Goal: Task Accomplishment & Management: Use online tool/utility

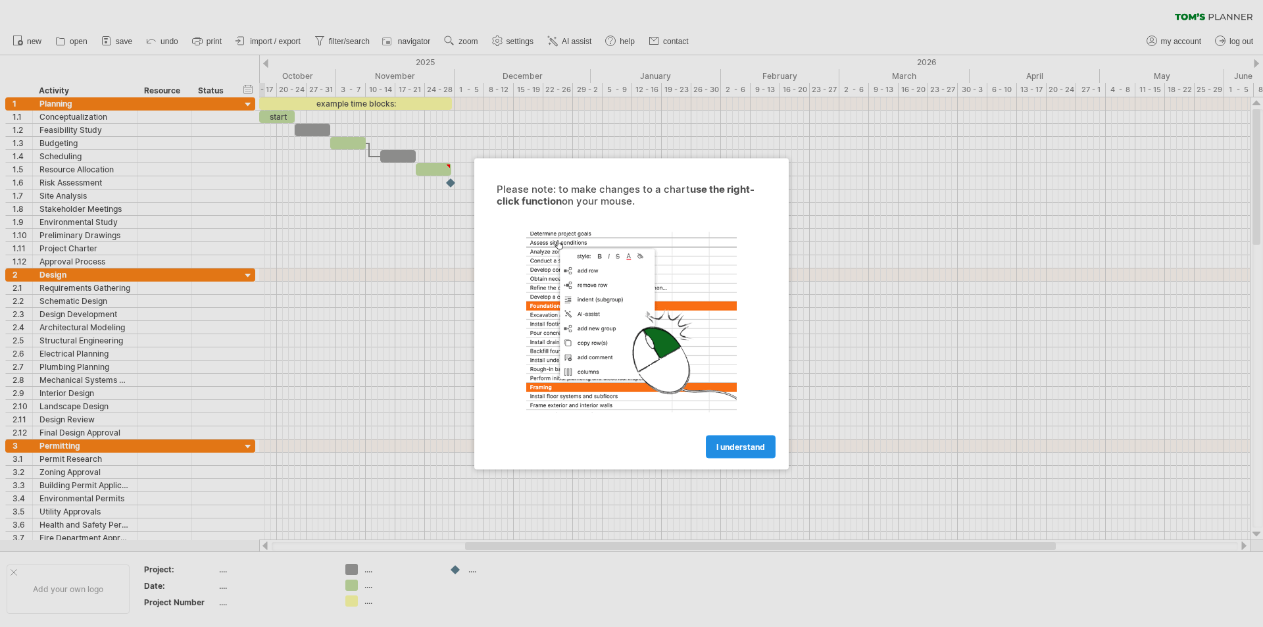
click at [747, 446] on span "I understand" at bounding box center [740, 446] width 49 height 10
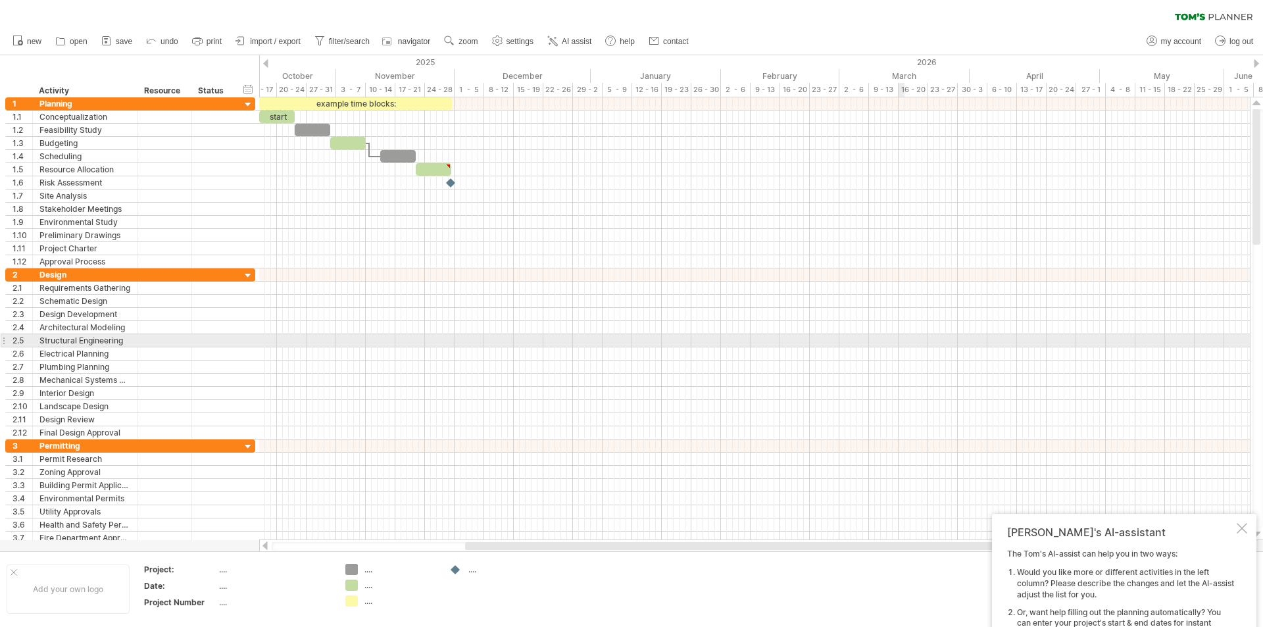
drag, startPoint x: 916, startPoint y: 333, endPoint x: 878, endPoint y: 307, distance: 46.7
click at [916, 333] on div at bounding box center [754, 327] width 991 height 13
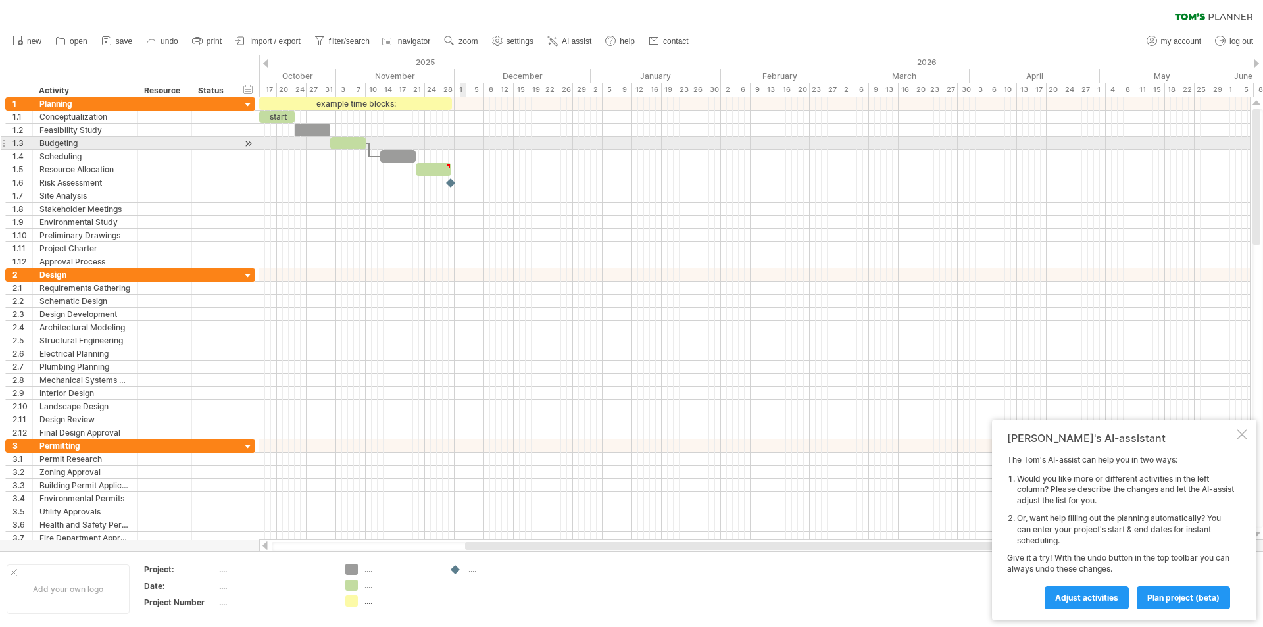
click at [465, 149] on div at bounding box center [754, 143] width 991 height 13
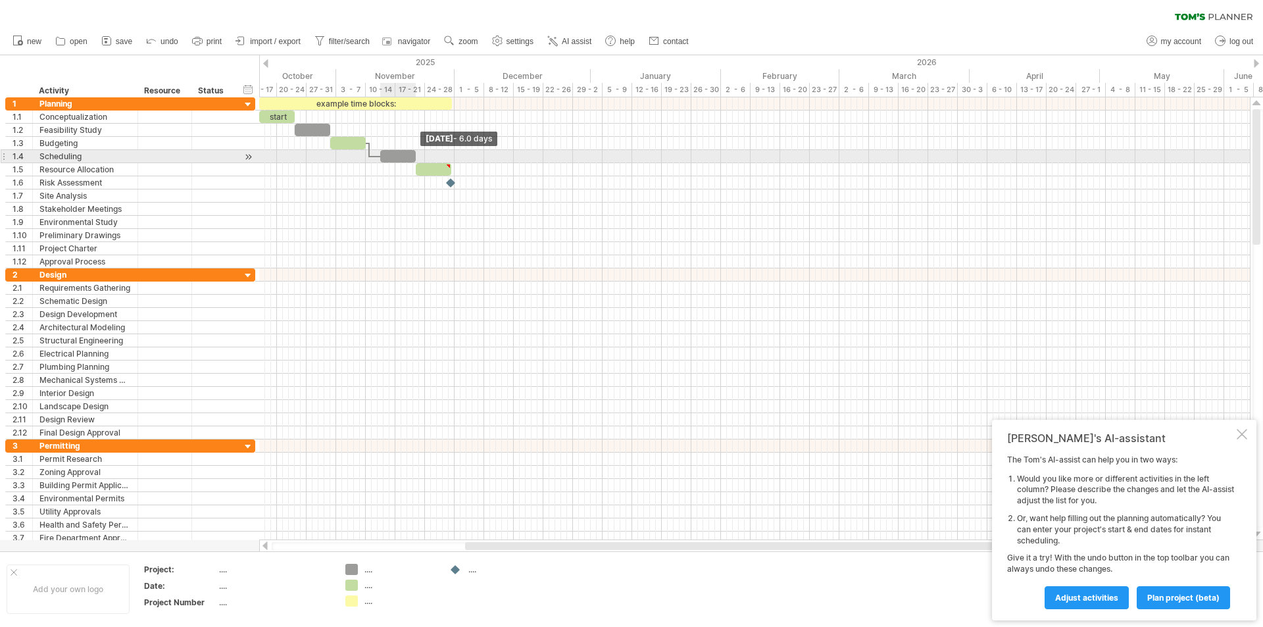
click at [414, 155] on span at bounding box center [415, 156] width 5 height 12
click at [391, 155] on div at bounding box center [398, 156] width 36 height 12
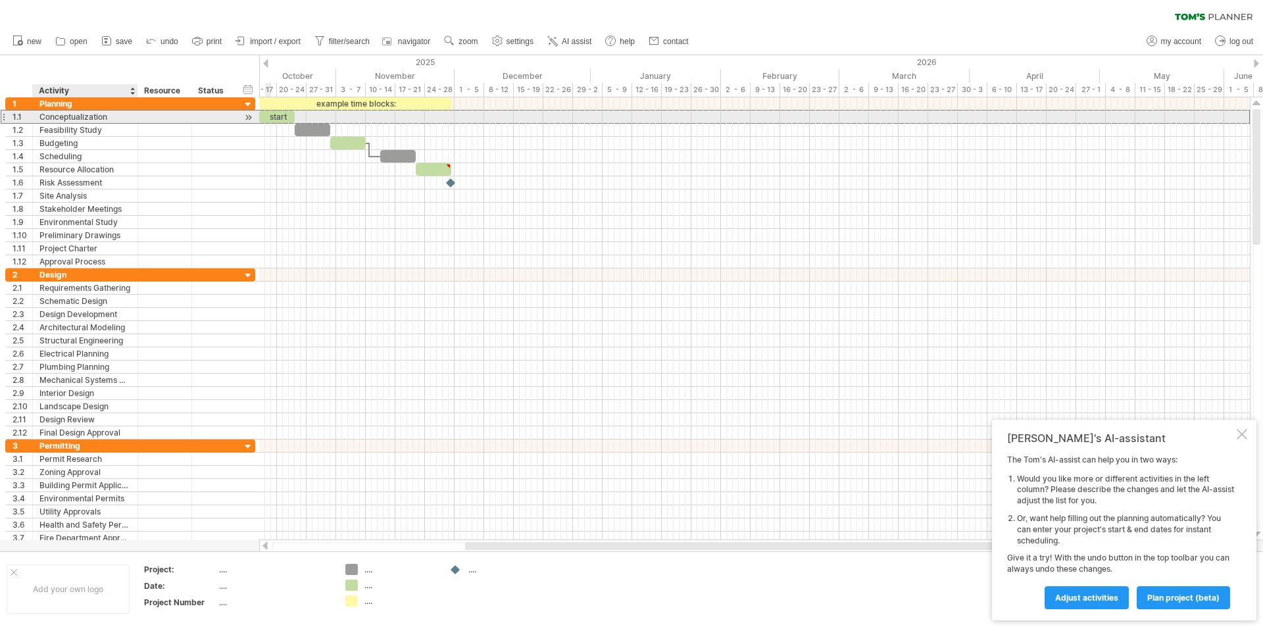
click at [97, 118] on div "Conceptualization" at bounding box center [84, 117] width 91 height 12
click at [280, 116] on div "start" at bounding box center [277, 117] width 36 height 12
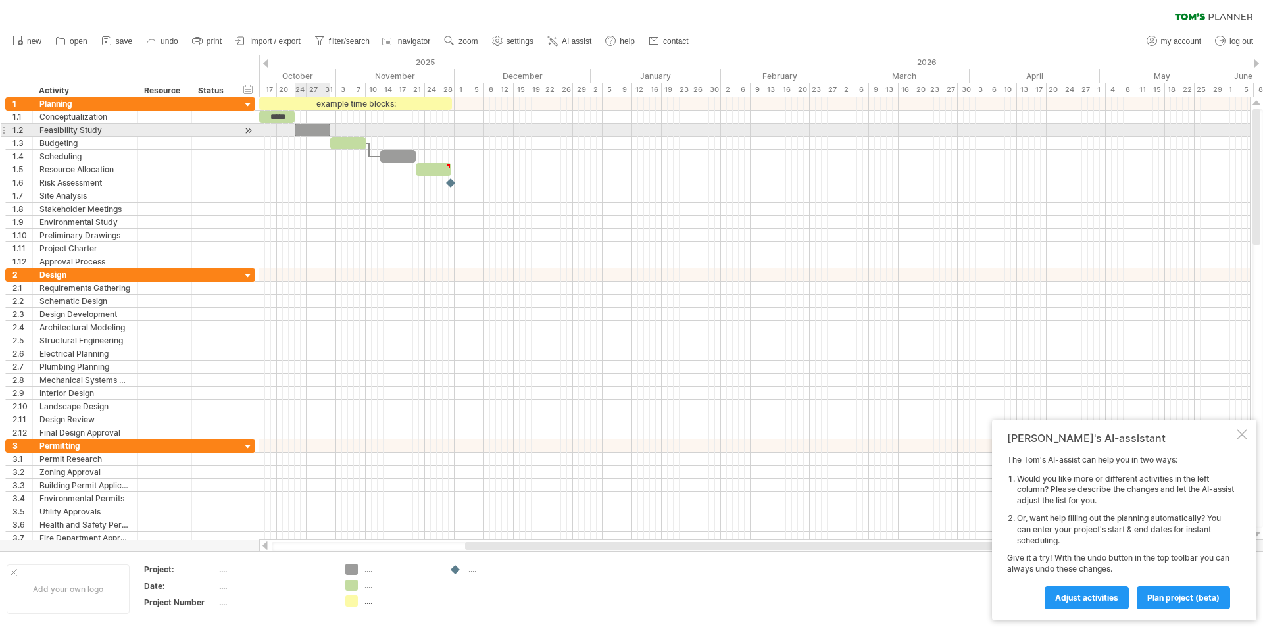
click at [310, 128] on div at bounding box center [313, 130] width 36 height 12
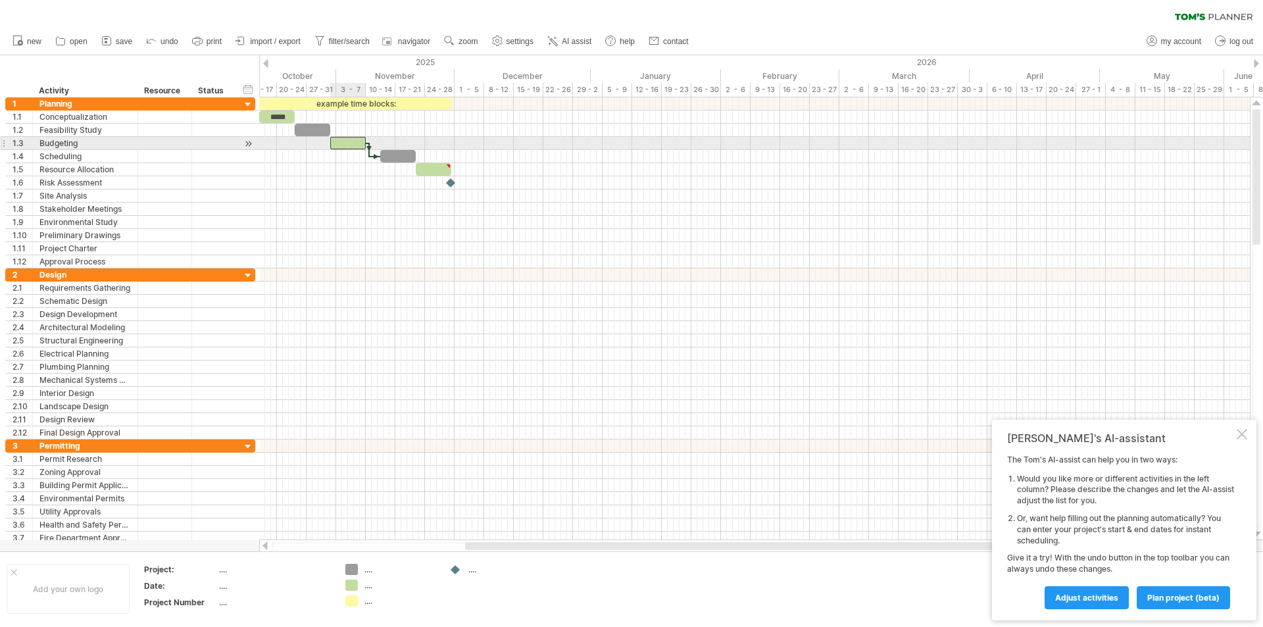
click at [352, 142] on div at bounding box center [348, 143] width 36 height 12
click at [372, 149] on div at bounding box center [754, 143] width 991 height 13
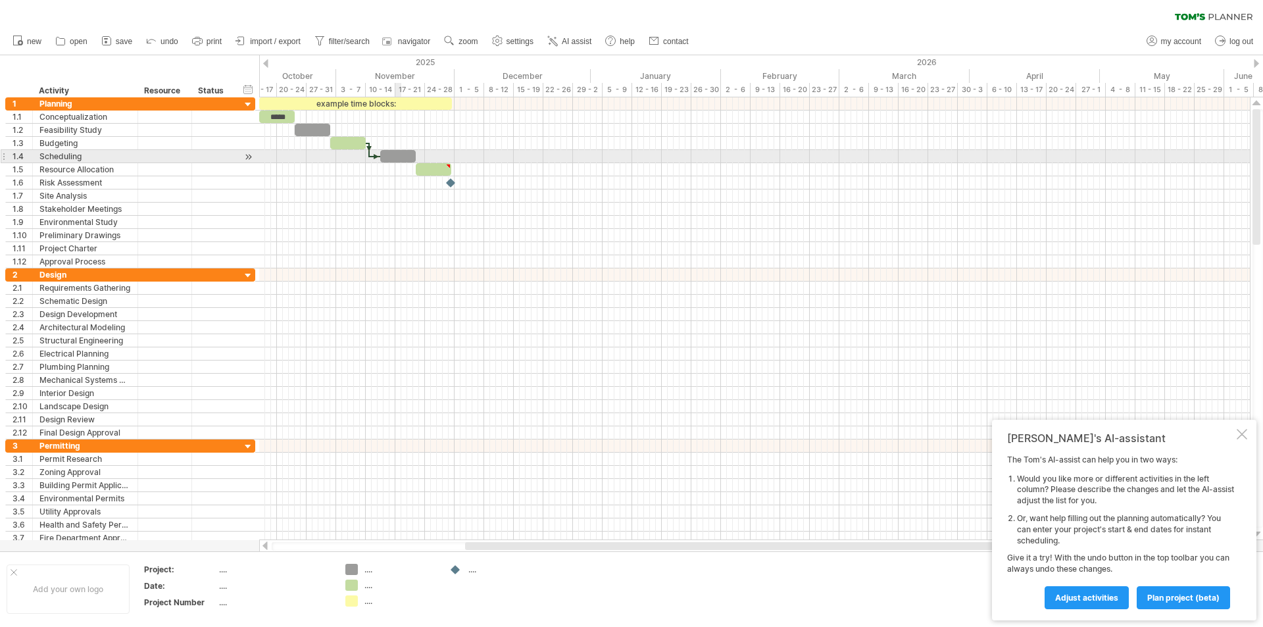
click at [400, 157] on div at bounding box center [398, 156] width 36 height 12
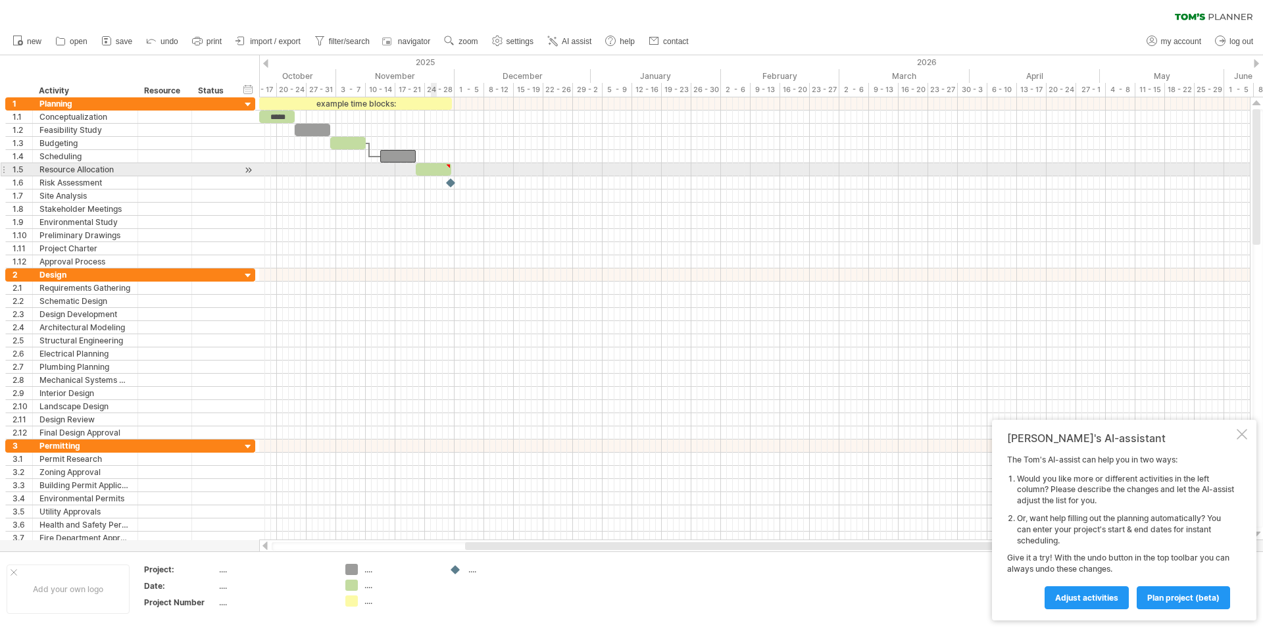
click at [445, 170] on div at bounding box center [434, 169] width 36 height 12
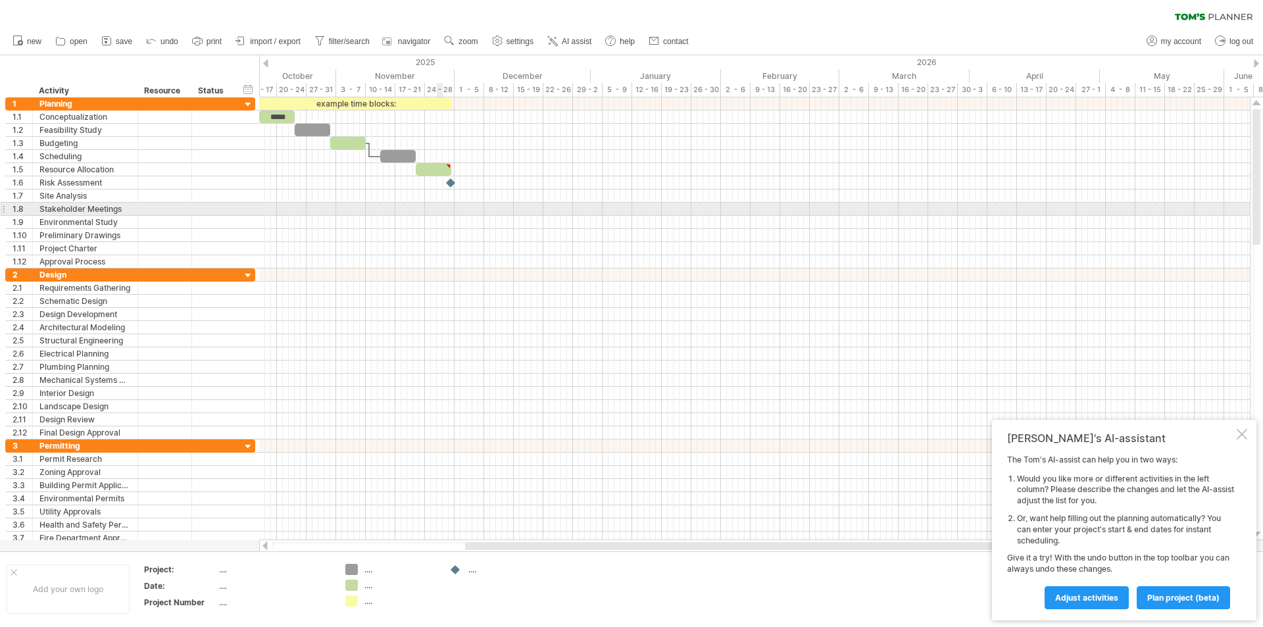
click at [441, 206] on div at bounding box center [754, 209] width 991 height 13
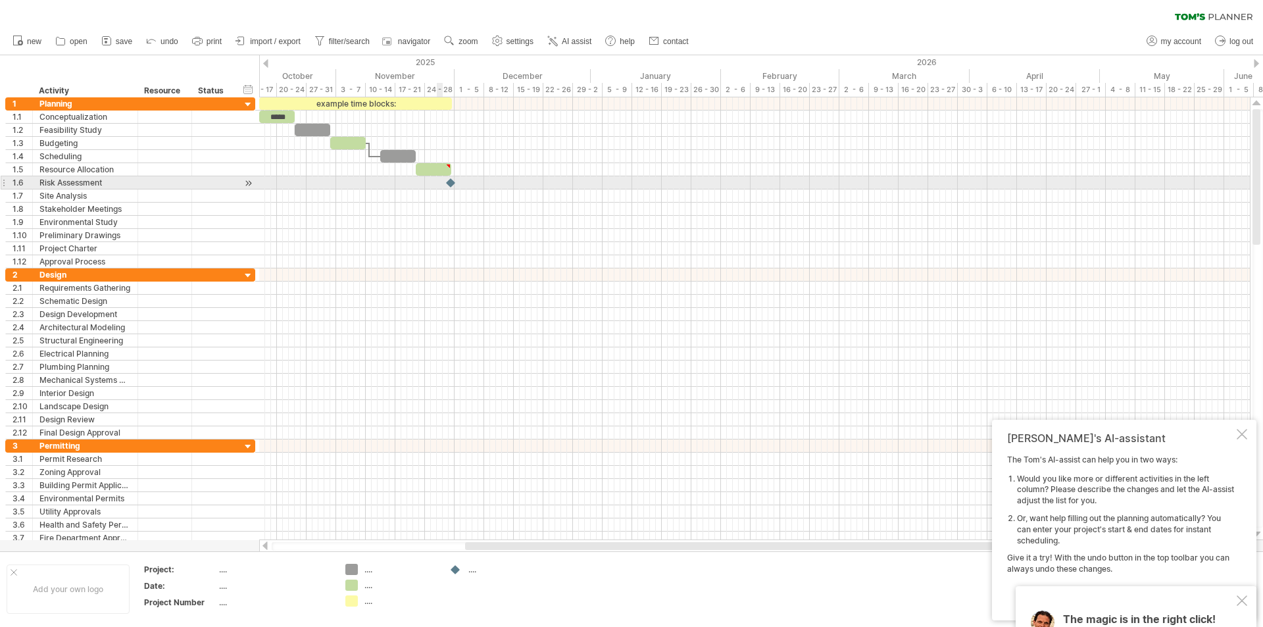
click at [435, 183] on div at bounding box center [754, 182] width 991 height 13
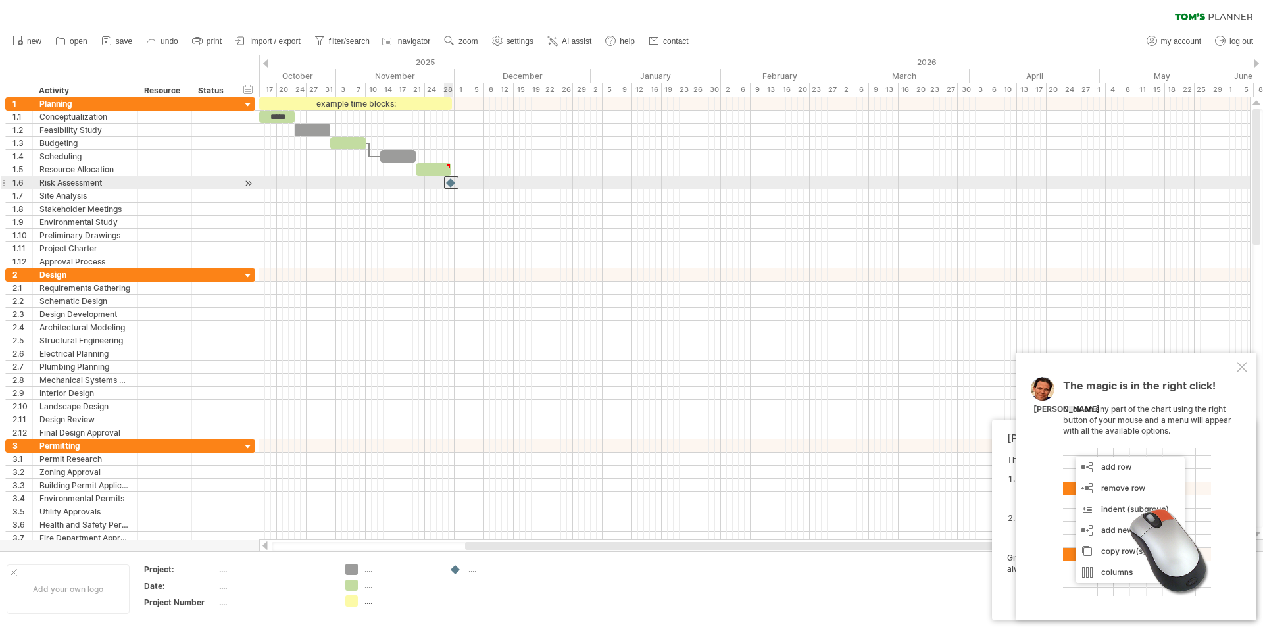
click at [452, 182] on div at bounding box center [451, 182] width 14 height 12
click at [451, 183] on div at bounding box center [451, 182] width 14 height 12
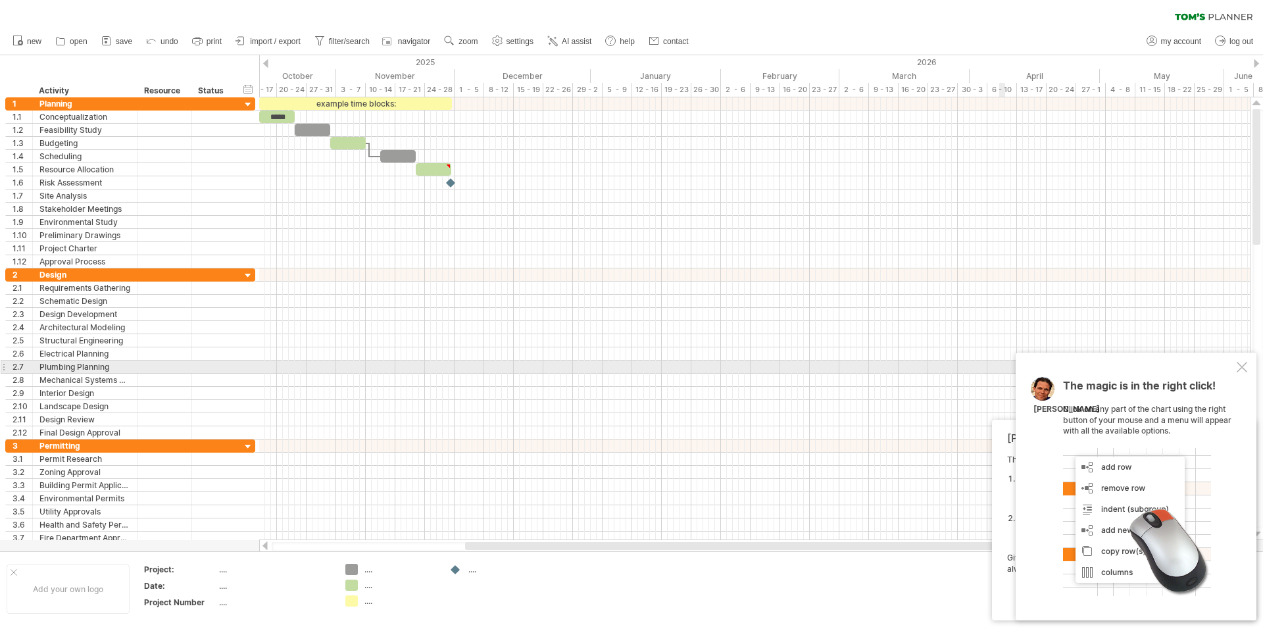
click at [1241, 365] on div at bounding box center [1242, 367] width 11 height 11
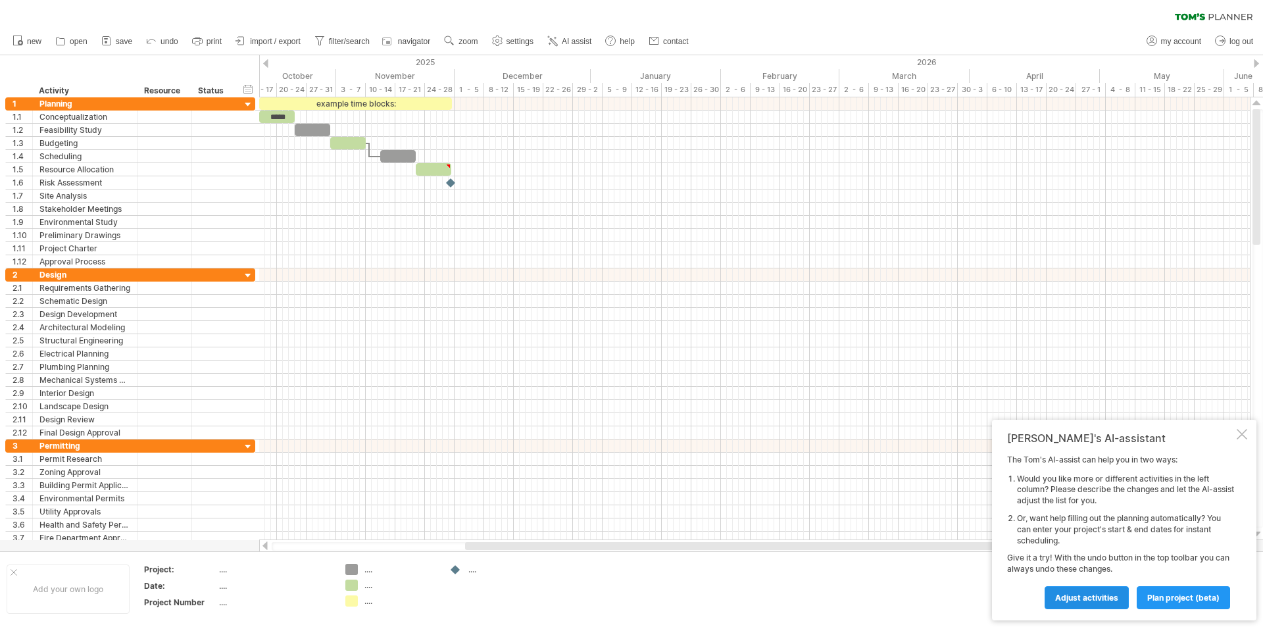
click at [1073, 595] on span "Adjust activities" at bounding box center [1086, 598] width 63 height 10
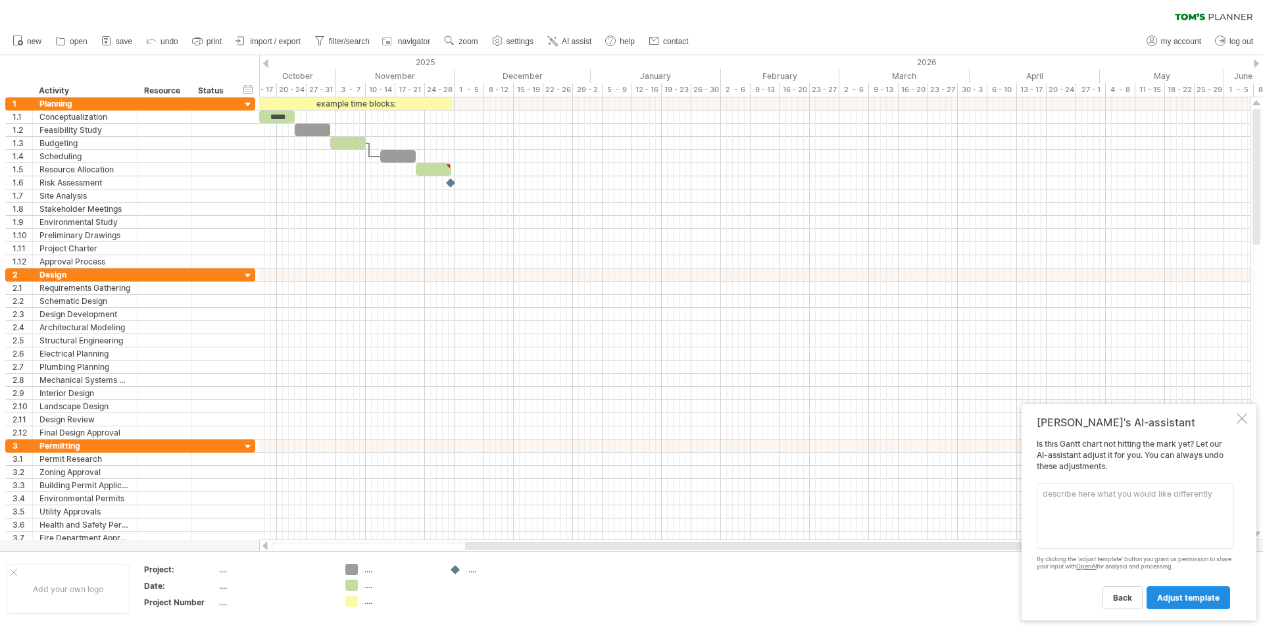
click at [1182, 595] on span "adjust template" at bounding box center [1188, 598] width 62 height 10
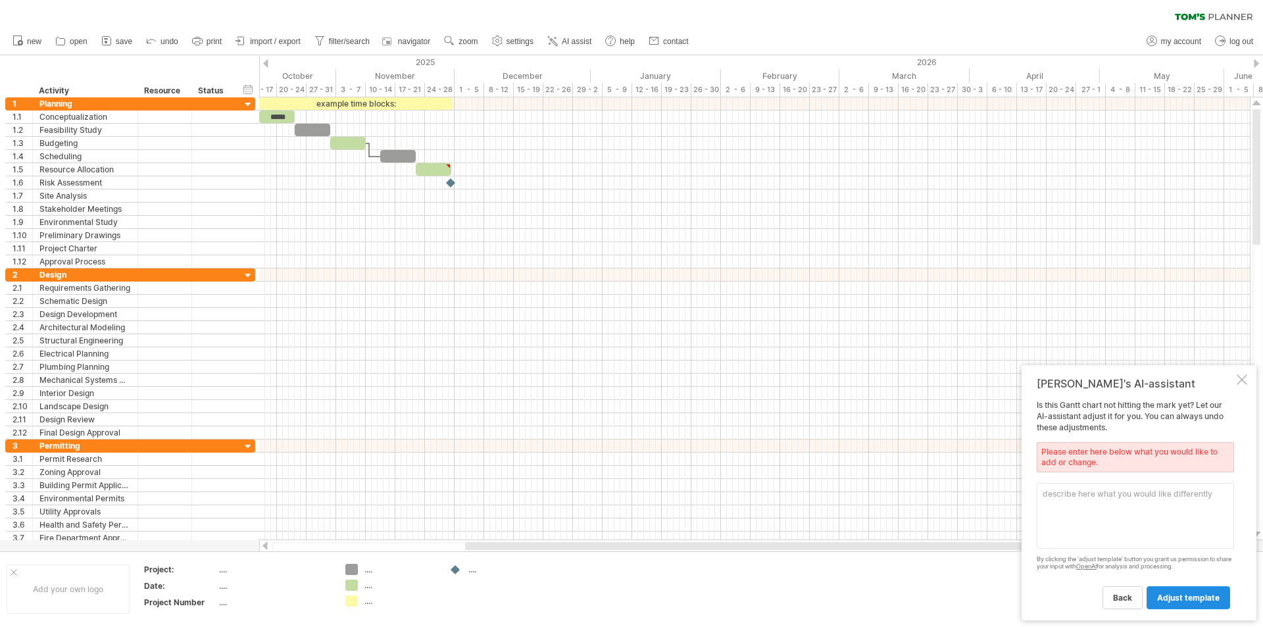
click at [1210, 595] on span "adjust template" at bounding box center [1188, 598] width 62 height 10
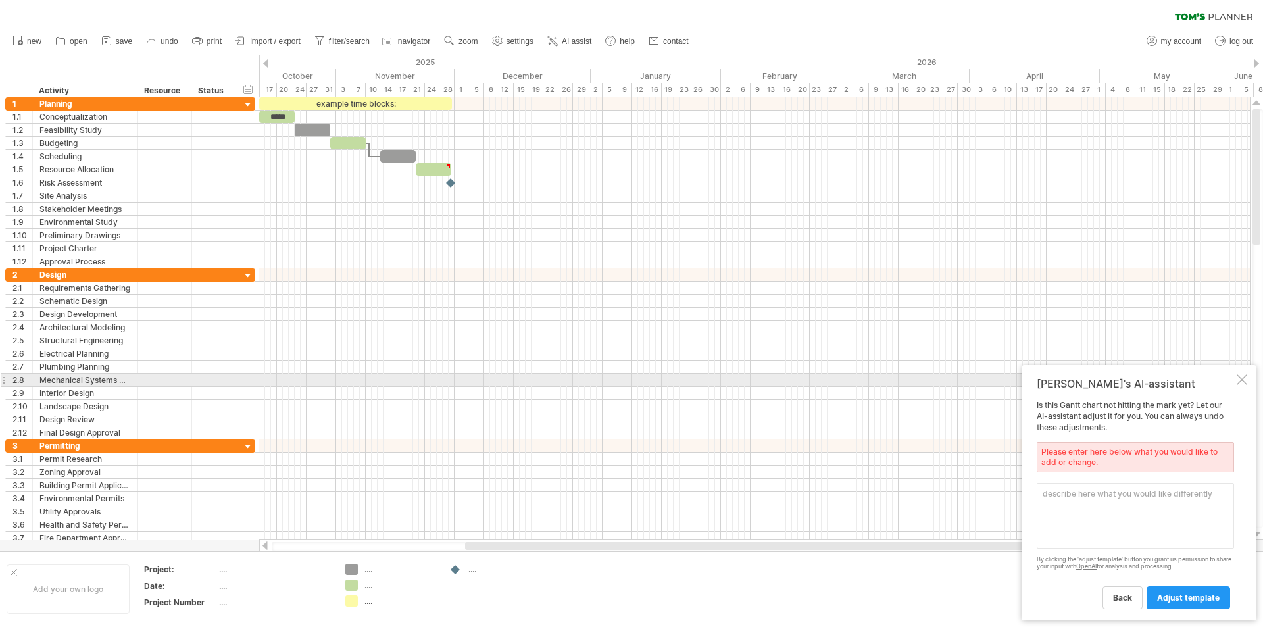
click at [1245, 381] on div at bounding box center [1242, 379] width 11 height 11
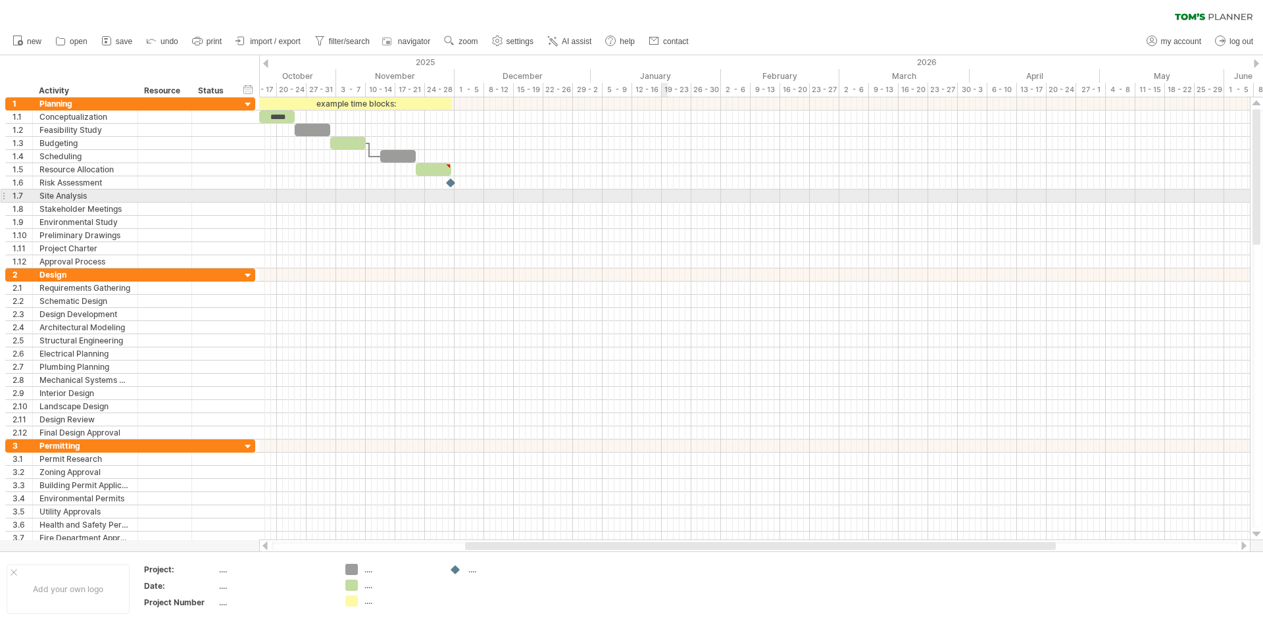
click at [600, 181] on div at bounding box center [754, 182] width 991 height 13
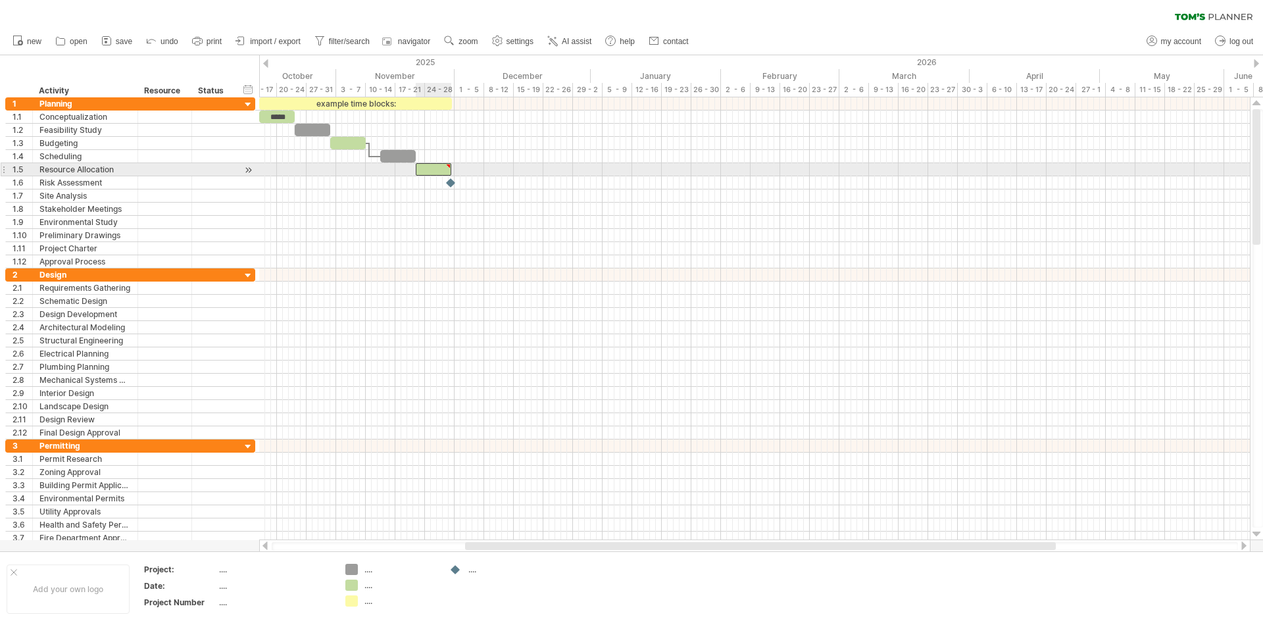
click at [426, 174] on div at bounding box center [434, 169] width 36 height 12
type textarea "**********"
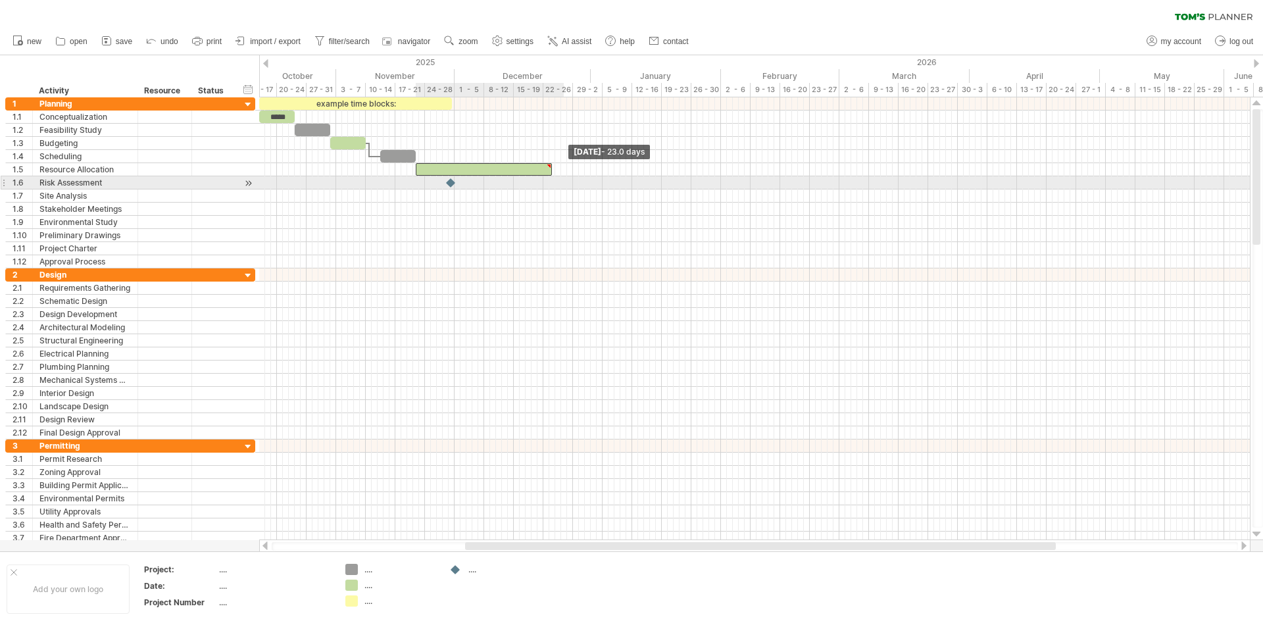
drag, startPoint x: 449, startPoint y: 171, endPoint x: 539, endPoint y: 175, distance: 90.9
click at [539, 175] on div at bounding box center [484, 169] width 136 height 12
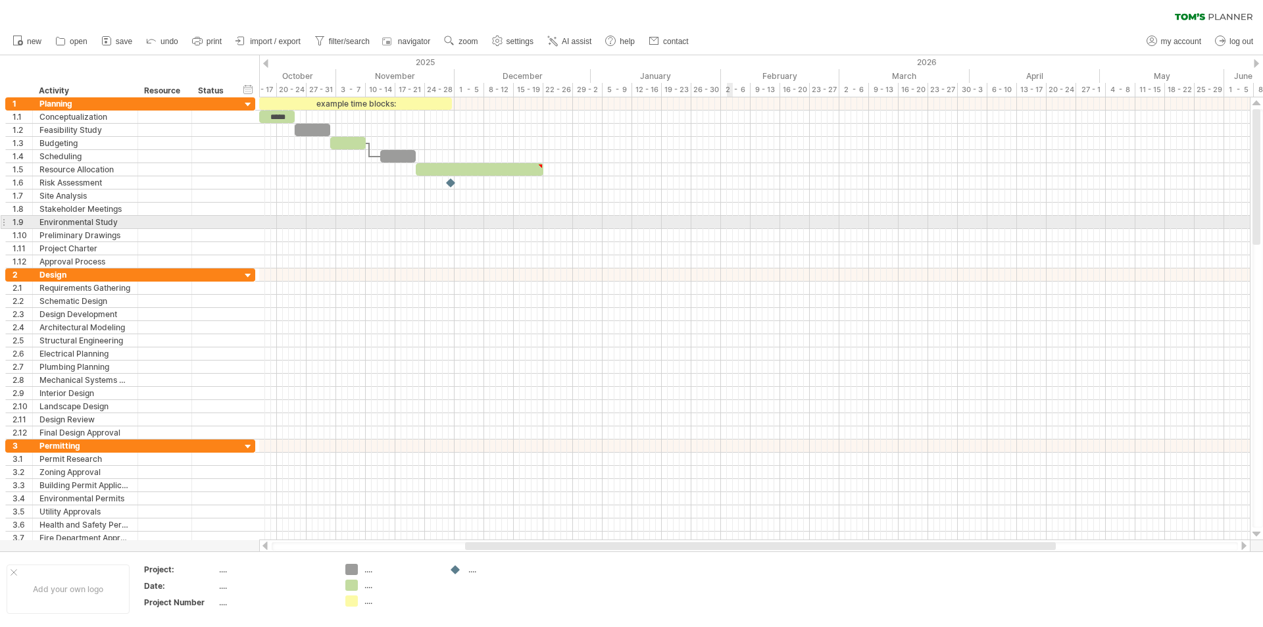
click at [730, 229] on div at bounding box center [754, 235] width 991 height 13
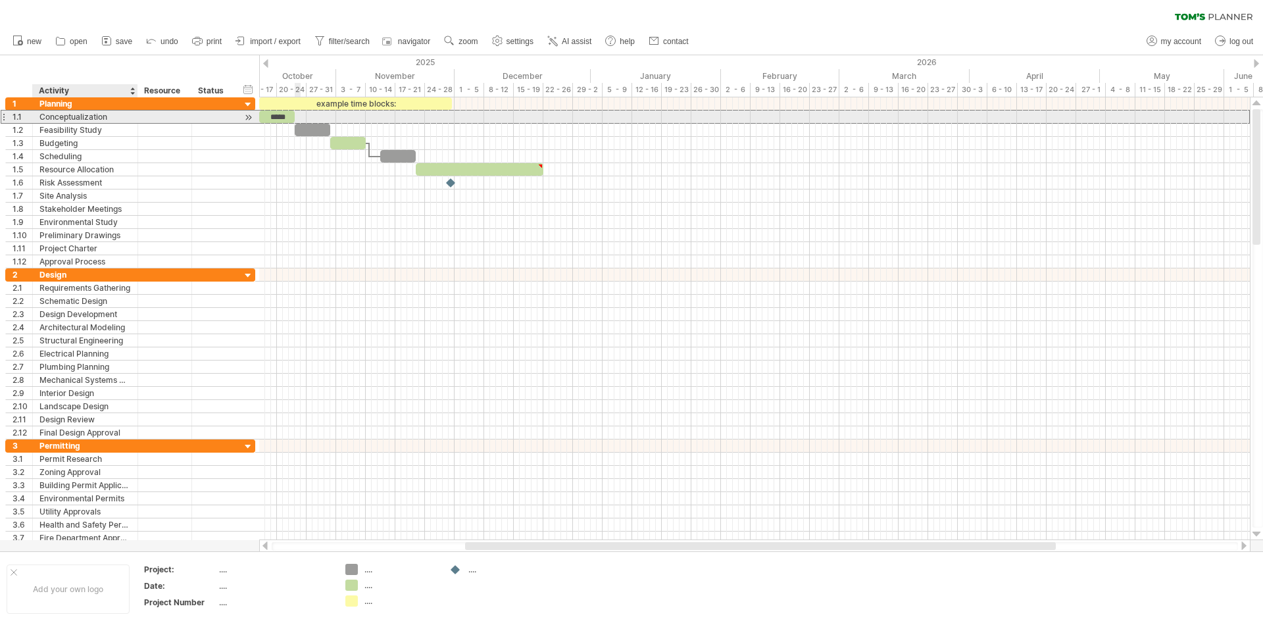
click at [92, 116] on div "Conceptualization" at bounding box center [84, 117] width 91 height 12
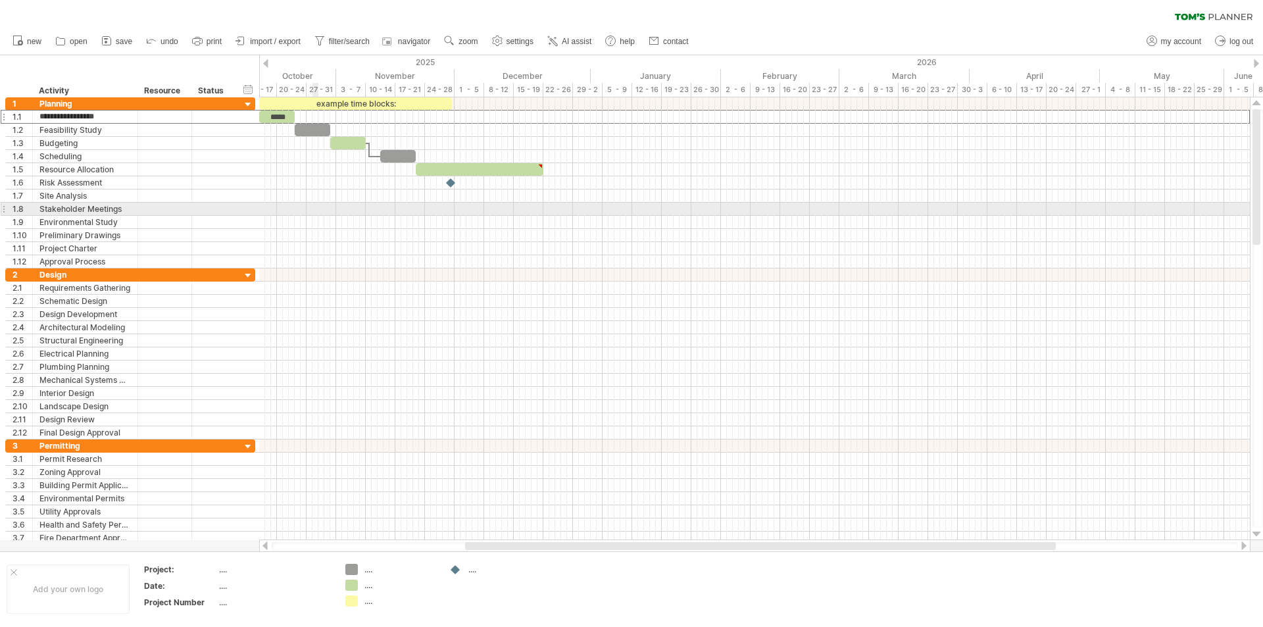
click at [321, 207] on div at bounding box center [754, 209] width 991 height 13
click at [78, 120] on div "Conceptualization" at bounding box center [84, 117] width 91 height 12
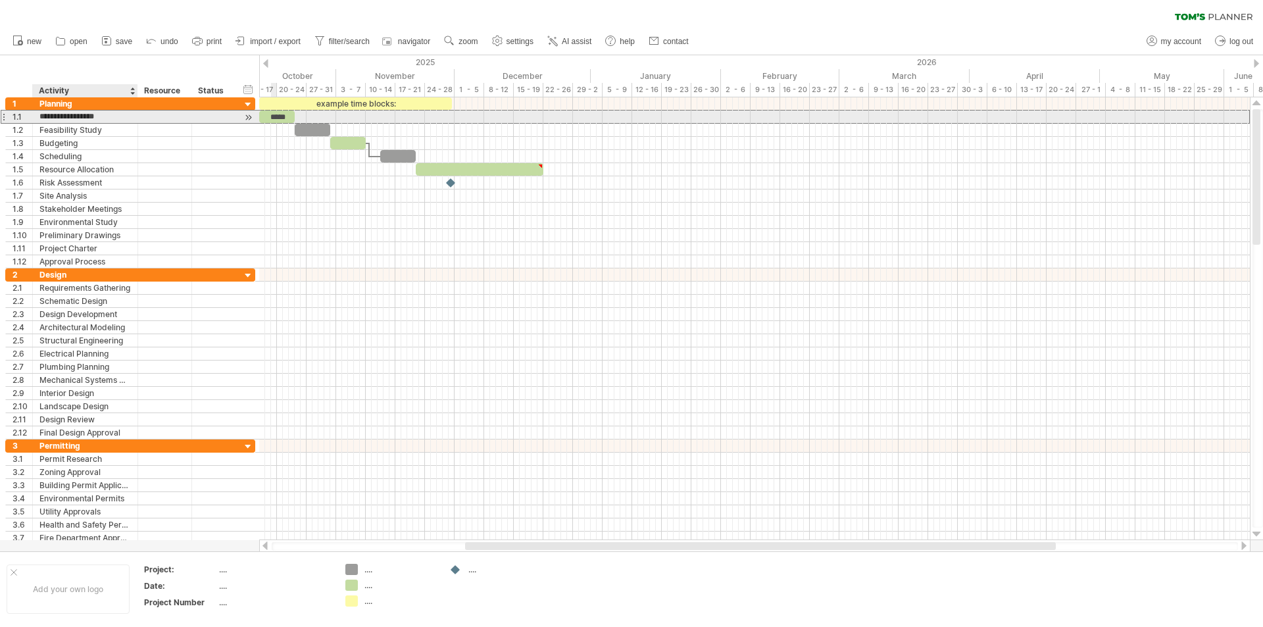
click at [253, 123] on div at bounding box center [248, 118] width 12 height 14
click at [282, 112] on div "*****" at bounding box center [283, 117] width 36 height 12
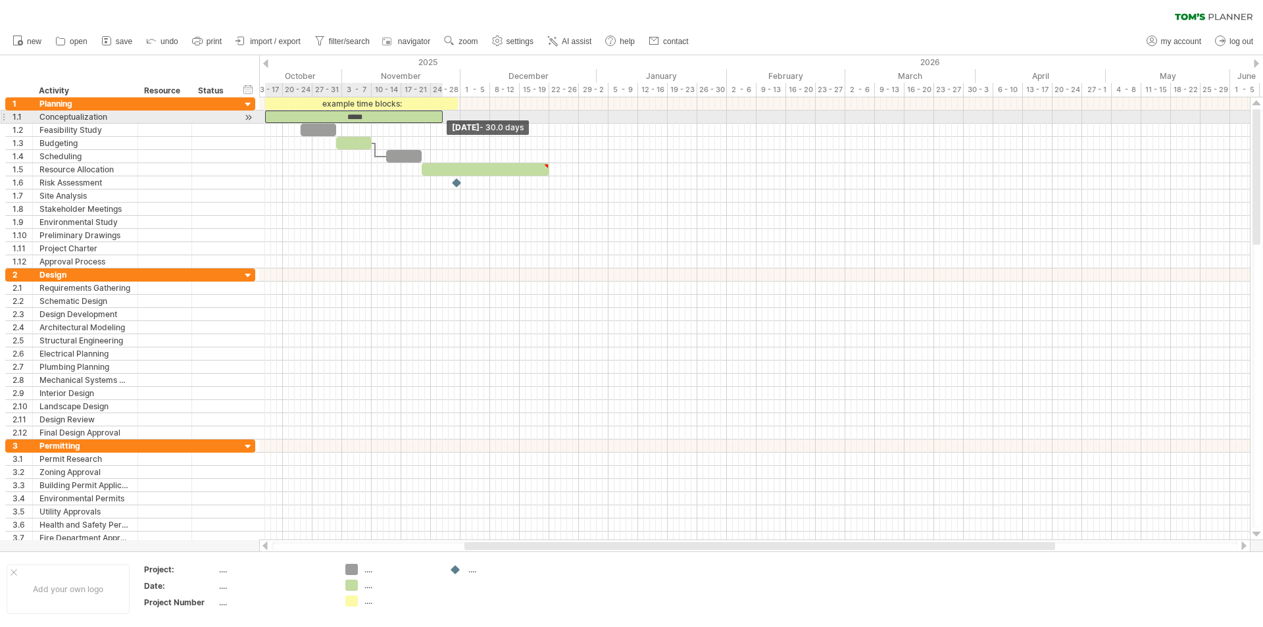
drag, startPoint x: 301, startPoint y: 114, endPoint x: 445, endPoint y: 118, distance: 143.4
click at [445, 118] on span at bounding box center [442, 117] width 5 height 12
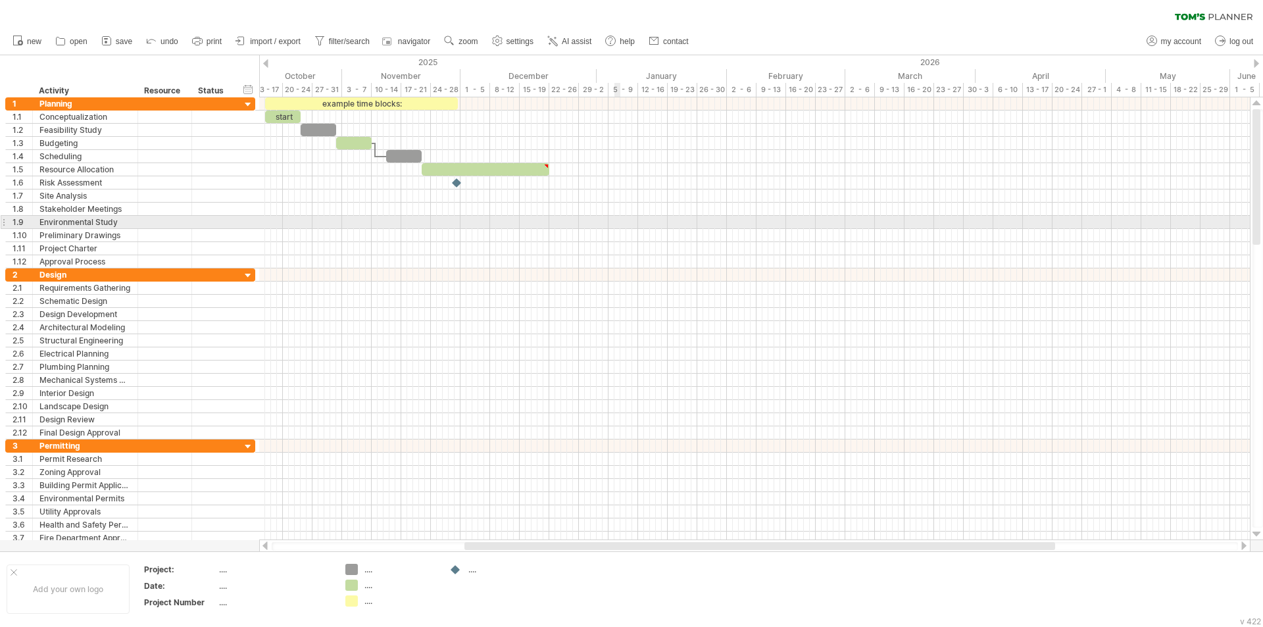
drag, startPoint x: 614, startPoint y: 226, endPoint x: 497, endPoint y: 224, distance: 117.8
click at [614, 226] on div at bounding box center [754, 222] width 991 height 13
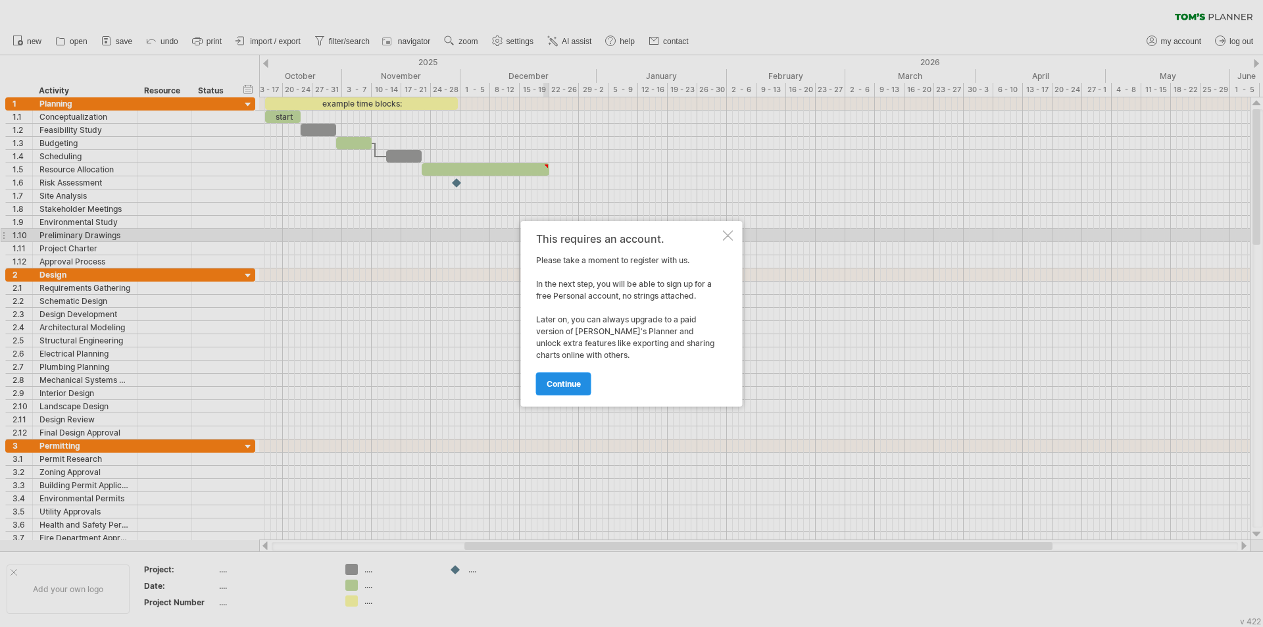
click at [570, 391] on link "continue" at bounding box center [563, 383] width 55 height 23
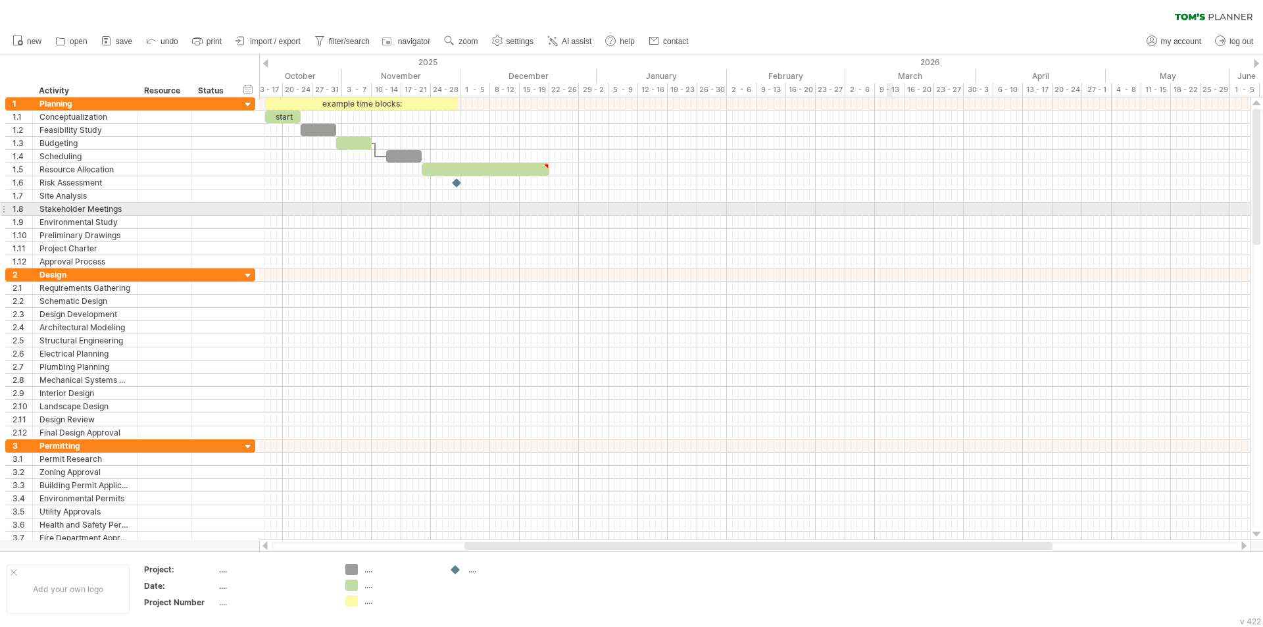
click at [890, 209] on div at bounding box center [754, 209] width 991 height 13
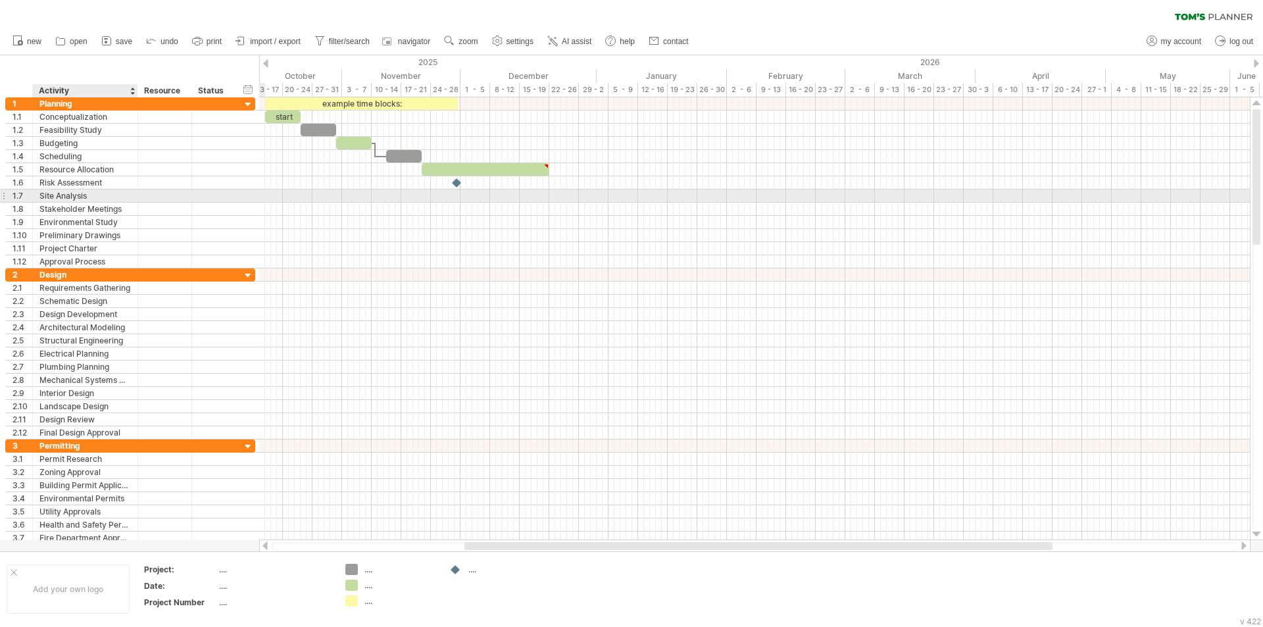
click at [84, 199] on div "Site Analysis" at bounding box center [84, 195] width 91 height 12
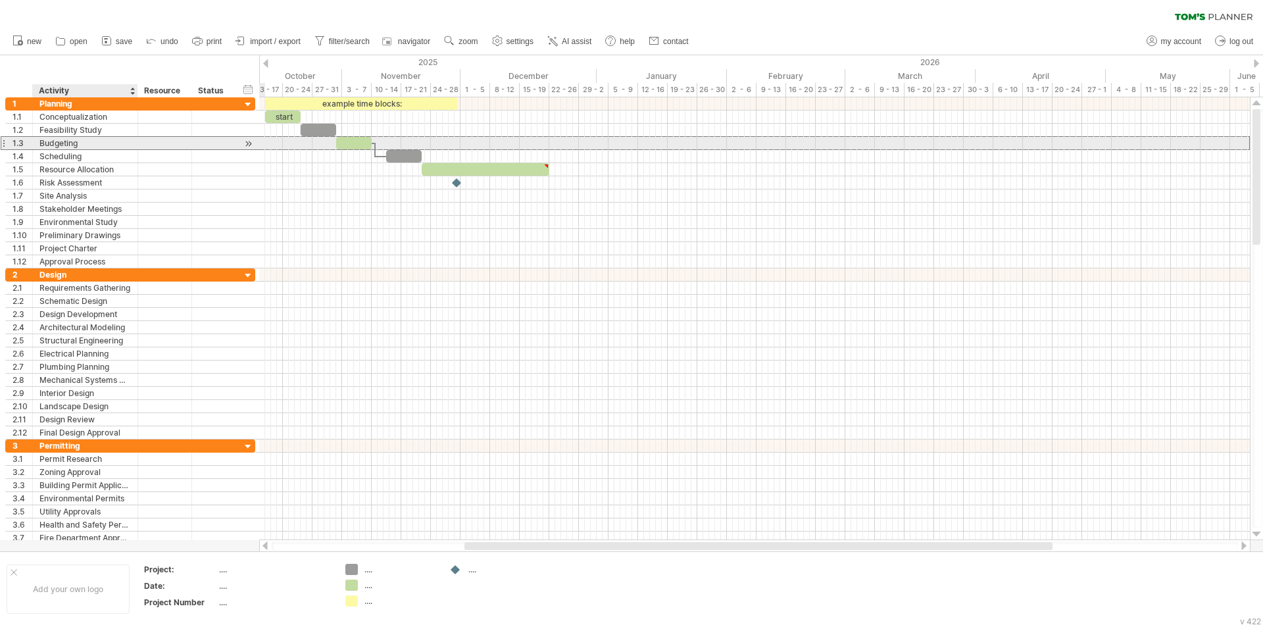
click at [68, 147] on div "Budgeting" at bounding box center [84, 143] width 91 height 12
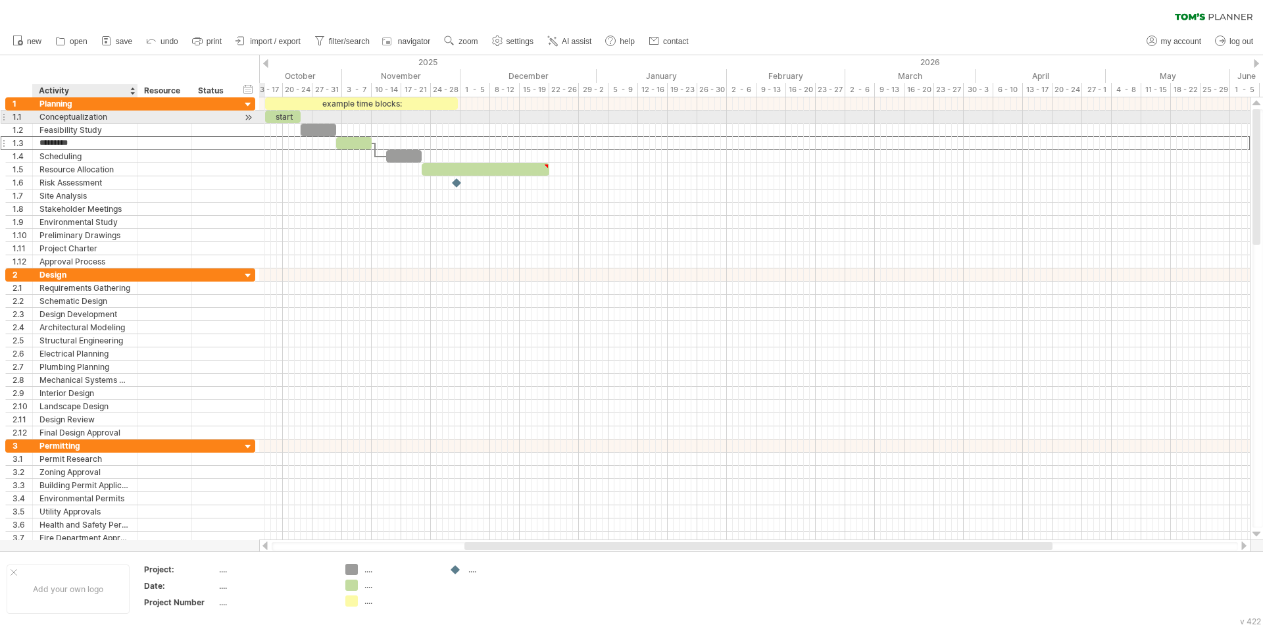
click at [54, 114] on div "Conceptualization" at bounding box center [84, 117] width 91 height 12
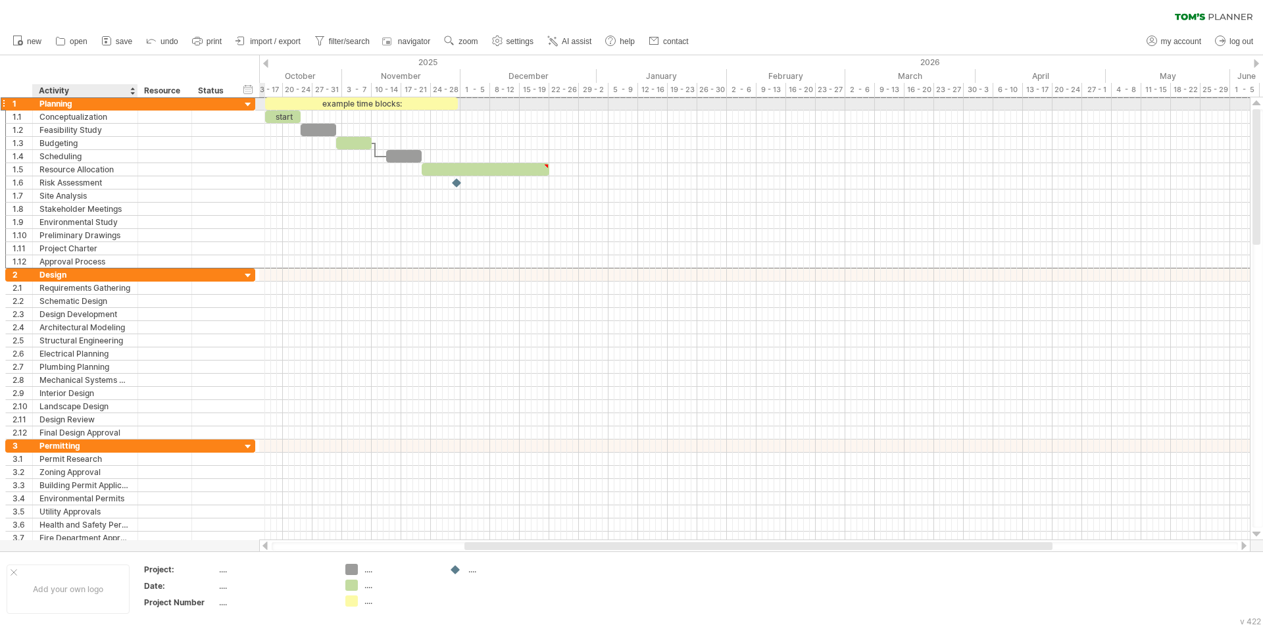
click at [54, 106] on div "Planning" at bounding box center [84, 103] width 91 height 12
click at [247, 101] on div at bounding box center [248, 105] width 12 height 12
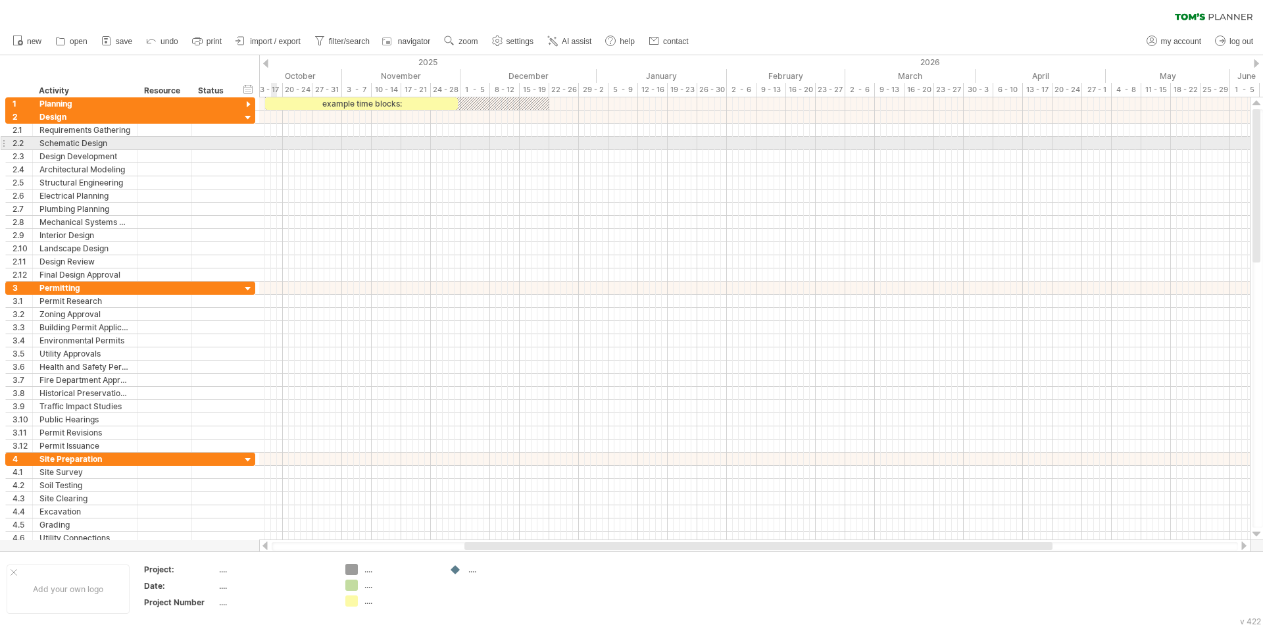
click at [318, 174] on div at bounding box center [754, 169] width 991 height 13
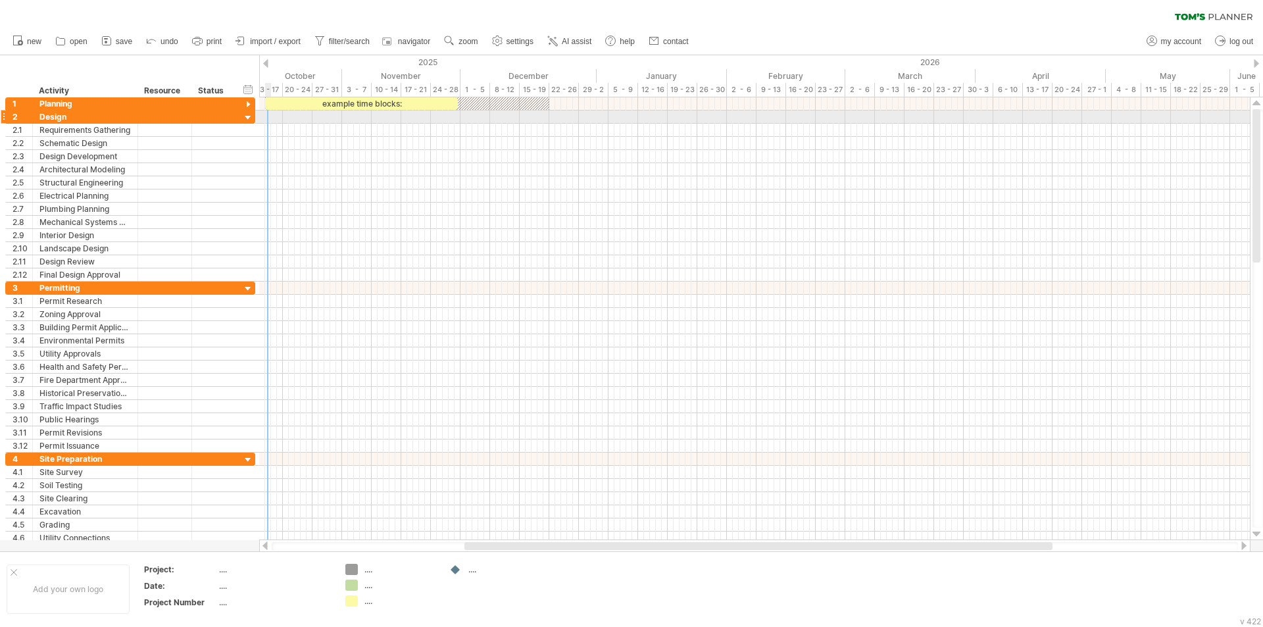
click at [248, 115] on div at bounding box center [248, 118] width 12 height 12
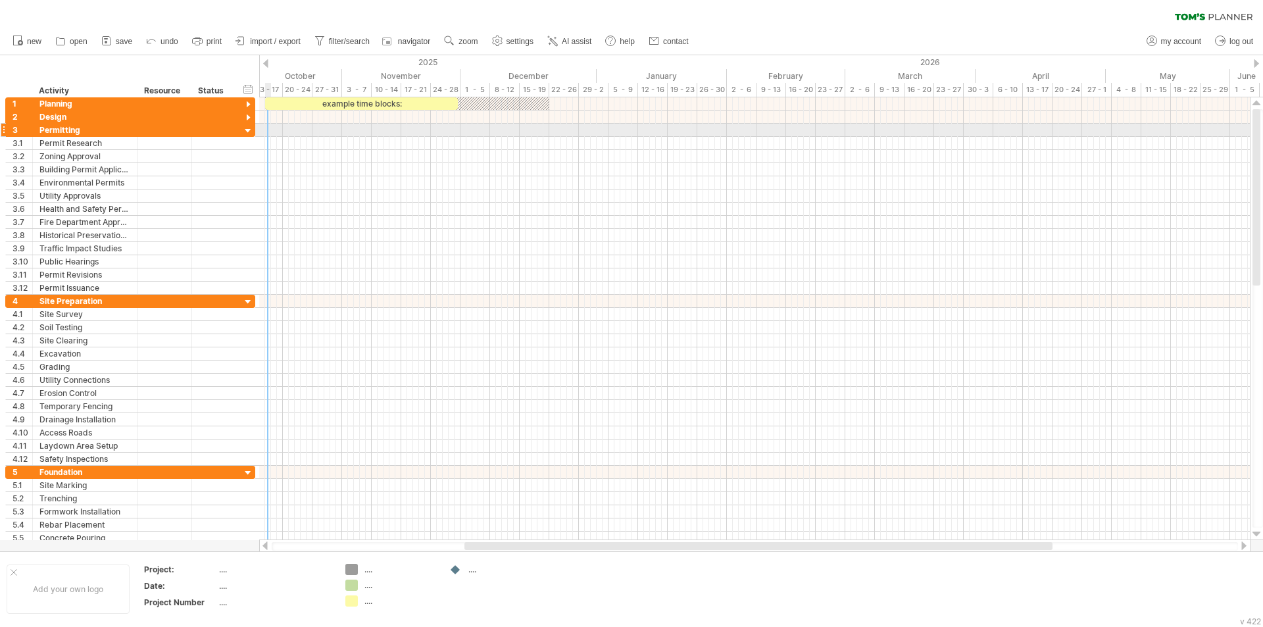
click at [248, 128] on div at bounding box center [248, 131] width 12 height 12
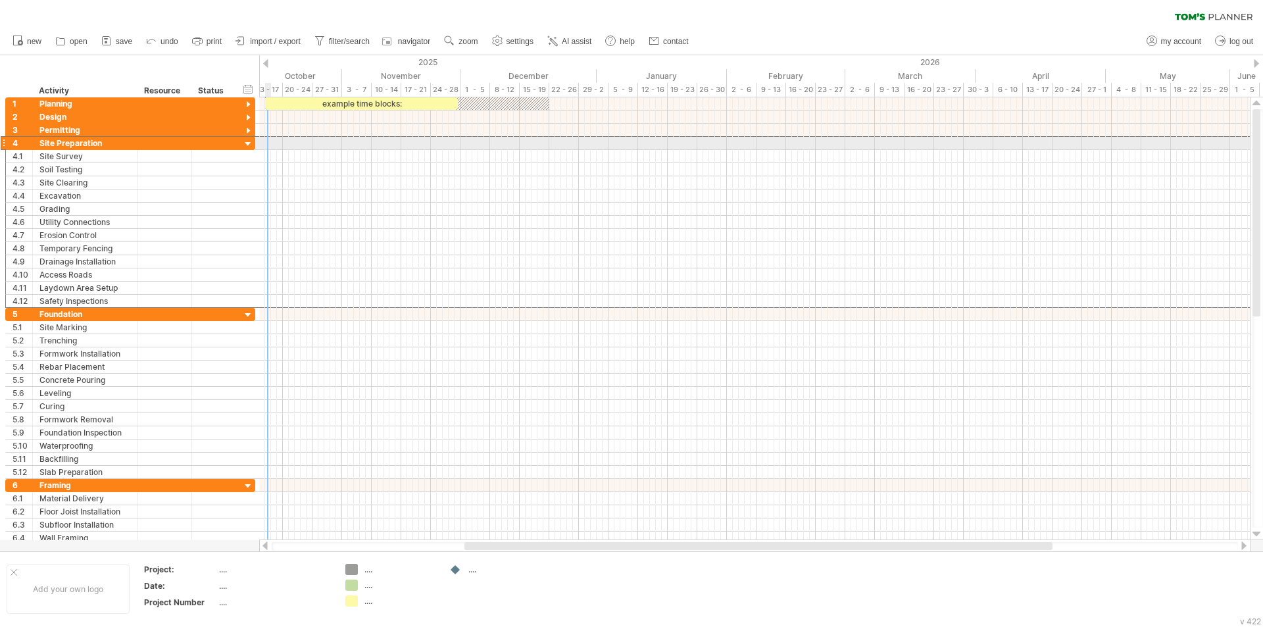
click at [248, 137] on div "**********" at bounding box center [130, 143] width 250 height 14
click at [248, 145] on div at bounding box center [248, 144] width 12 height 12
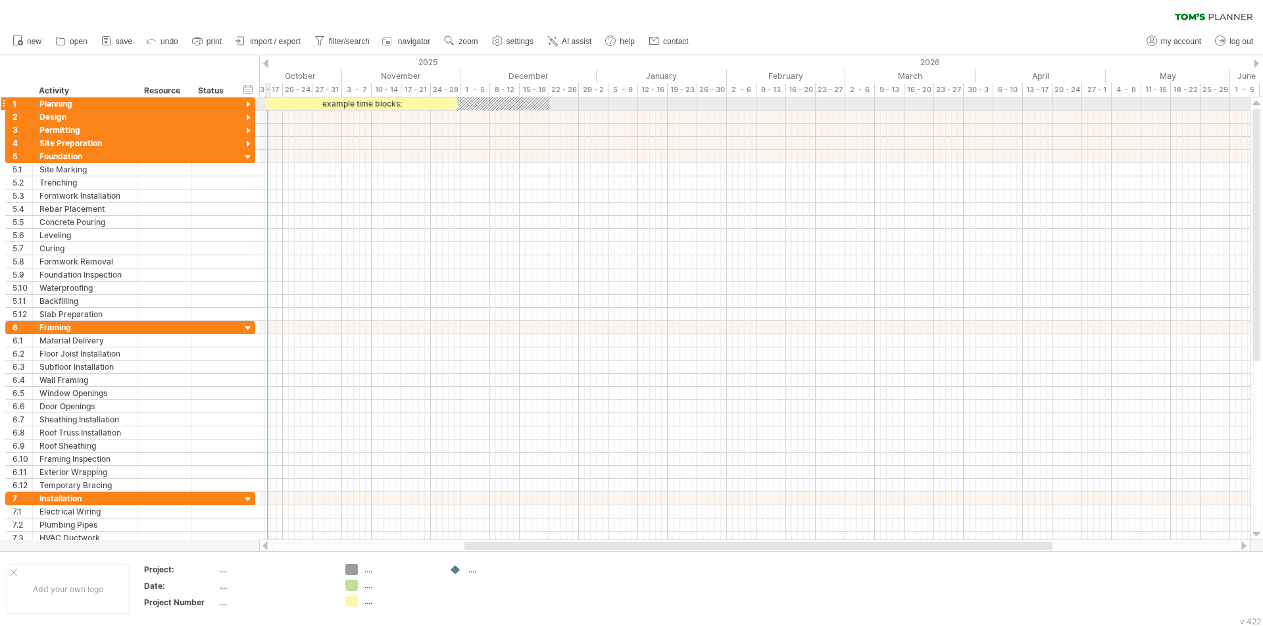
click at [250, 103] on div at bounding box center [248, 105] width 12 height 12
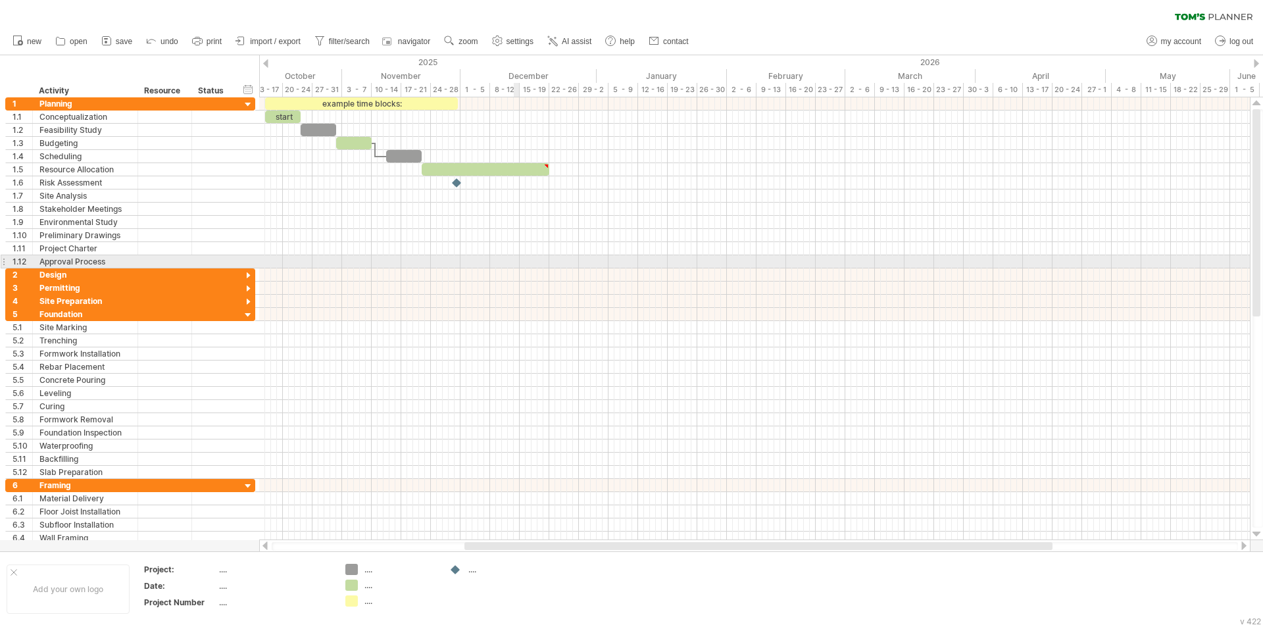
click at [514, 259] on div at bounding box center [754, 261] width 991 height 13
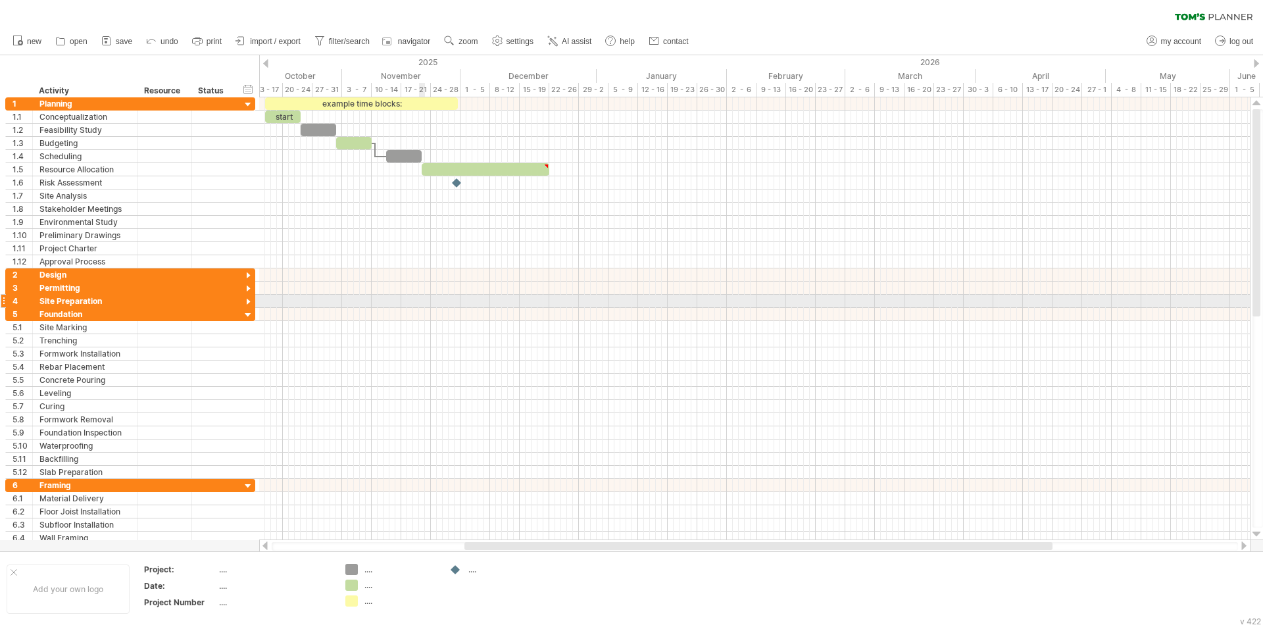
click at [325, 287] on div at bounding box center [754, 288] width 991 height 13
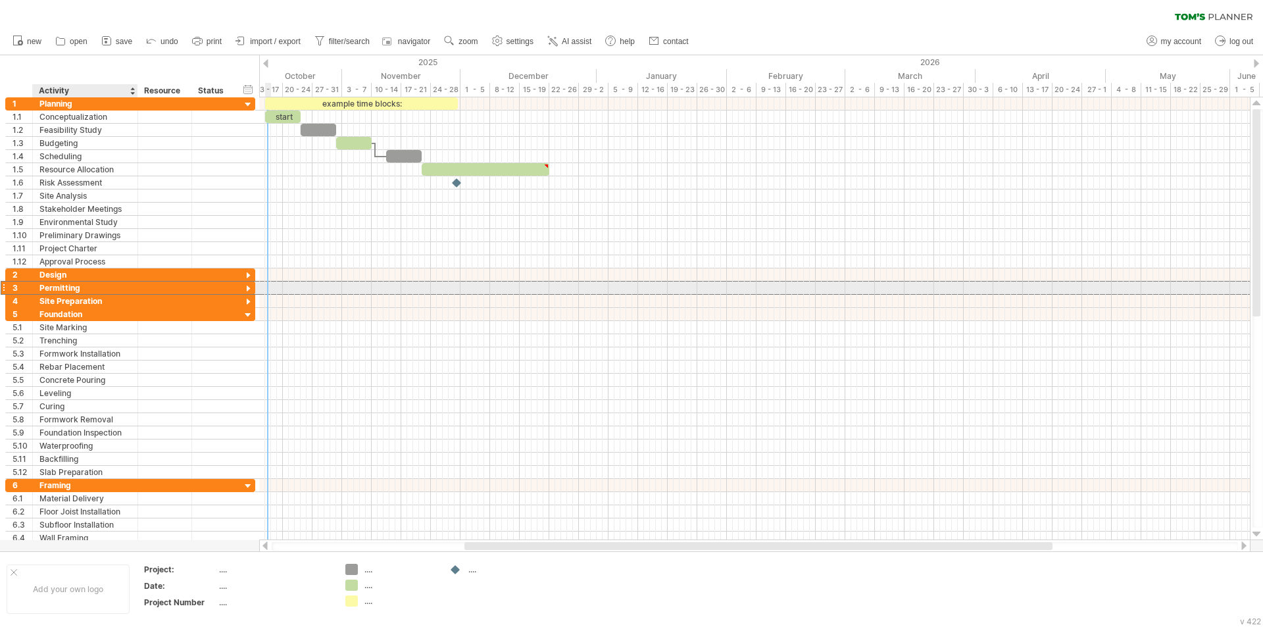
click at [111, 282] on div "Permitting" at bounding box center [84, 288] width 91 height 12
click at [168, 270] on div at bounding box center [165, 274] width 40 height 12
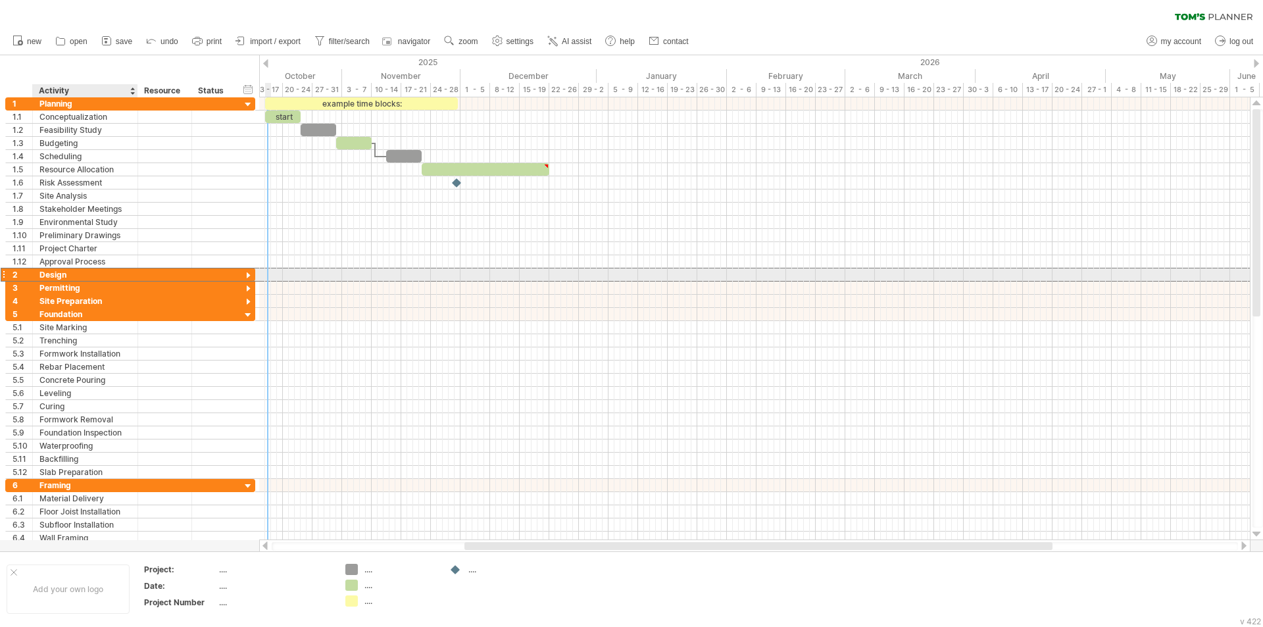
click at [79, 272] on div "Design" at bounding box center [84, 274] width 91 height 12
click at [60, 276] on input "******" at bounding box center [84, 274] width 91 height 12
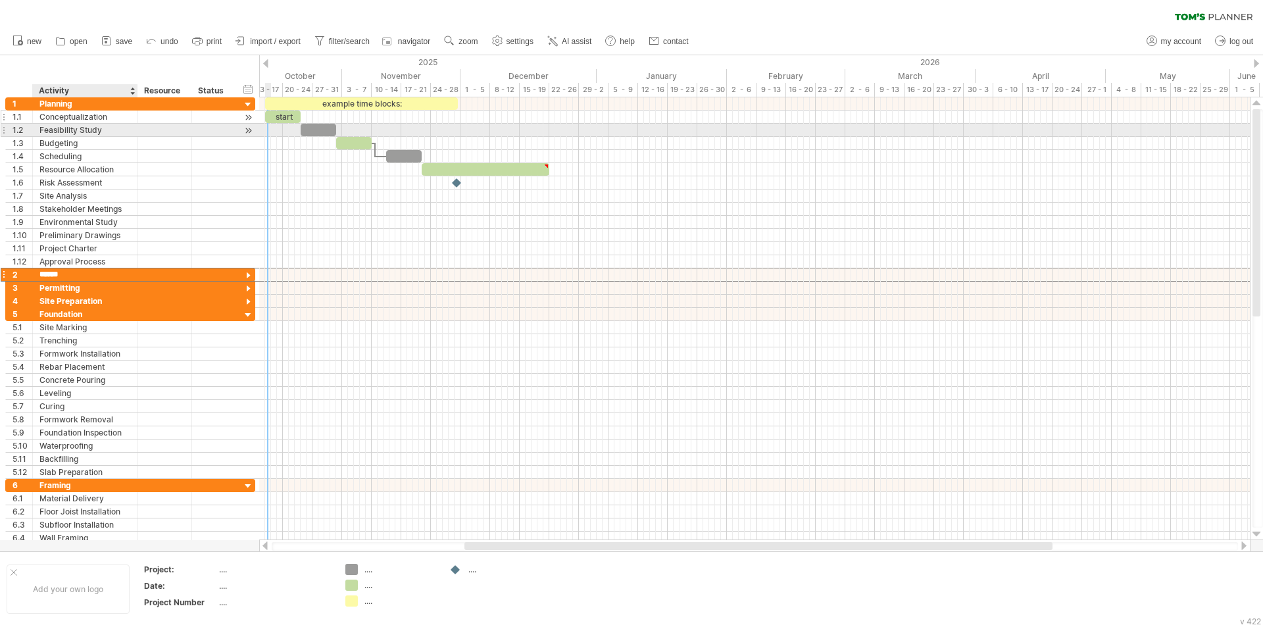
click at [74, 118] on div "Conceptualization" at bounding box center [84, 117] width 91 height 12
click at [353, 152] on div at bounding box center [754, 156] width 991 height 13
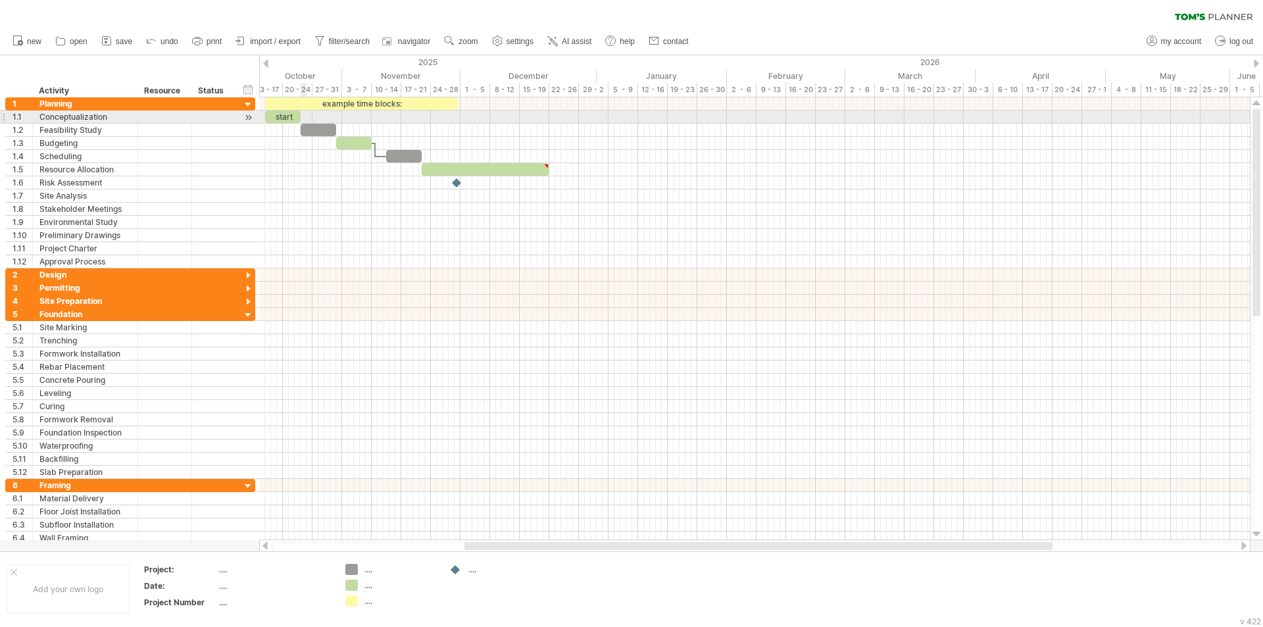
click at [299, 112] on span at bounding box center [300, 117] width 5 height 12
click at [355, 99] on div "example time blocks:" at bounding box center [361, 103] width 193 height 12
click at [369, 101] on div "**********" at bounding box center [361, 103] width 193 height 12
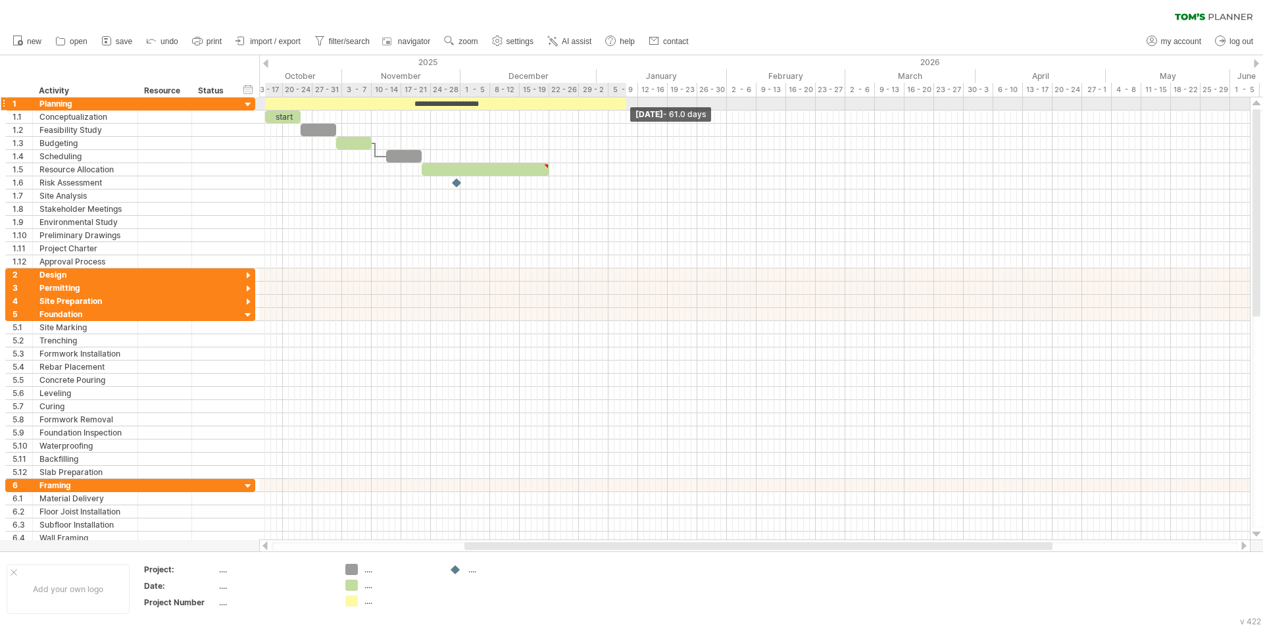
drag, startPoint x: 458, startPoint y: 101, endPoint x: 627, endPoint y: 103, distance: 169.1
click at [627, 103] on span at bounding box center [626, 103] width 5 height 12
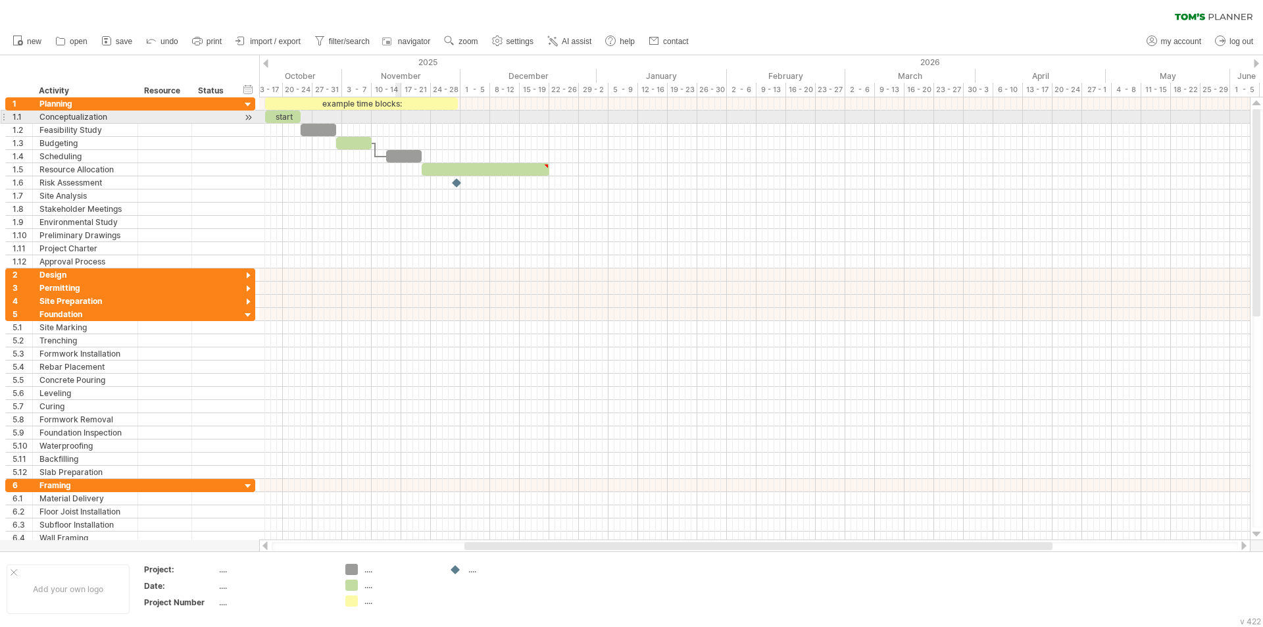
click at [400, 103] on div "example time blocks:" at bounding box center [361, 103] width 193 height 12
click at [416, 101] on div "**********" at bounding box center [361, 103] width 193 height 12
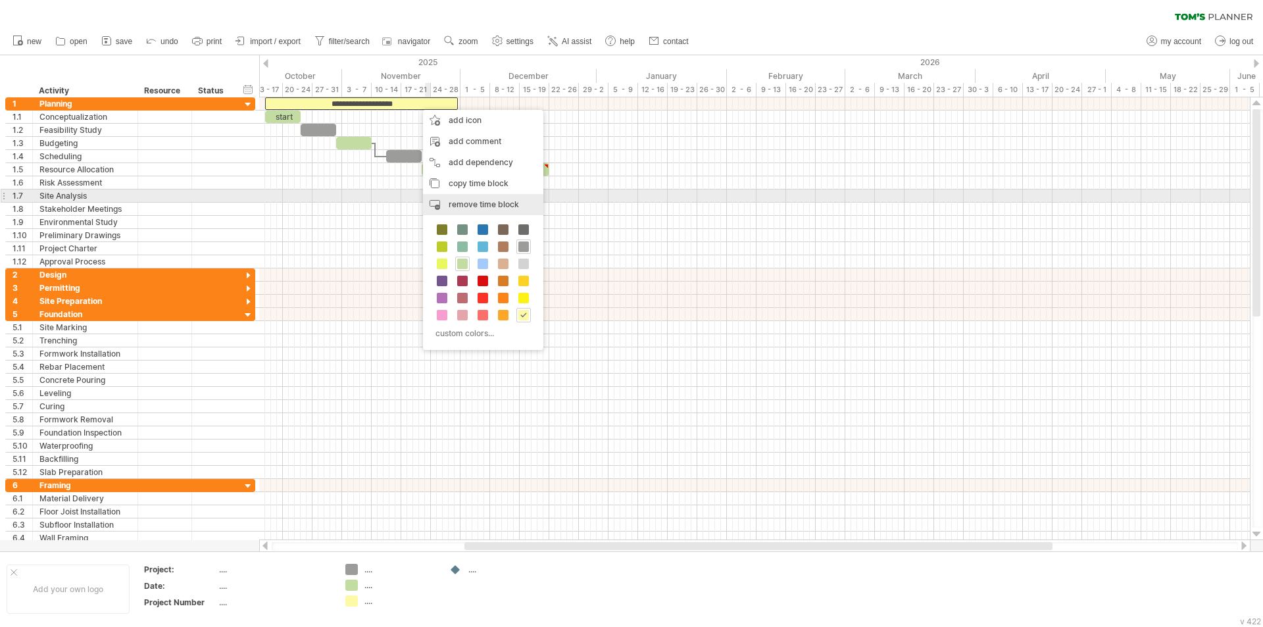
click at [482, 203] on span "remove time block" at bounding box center [484, 204] width 70 height 10
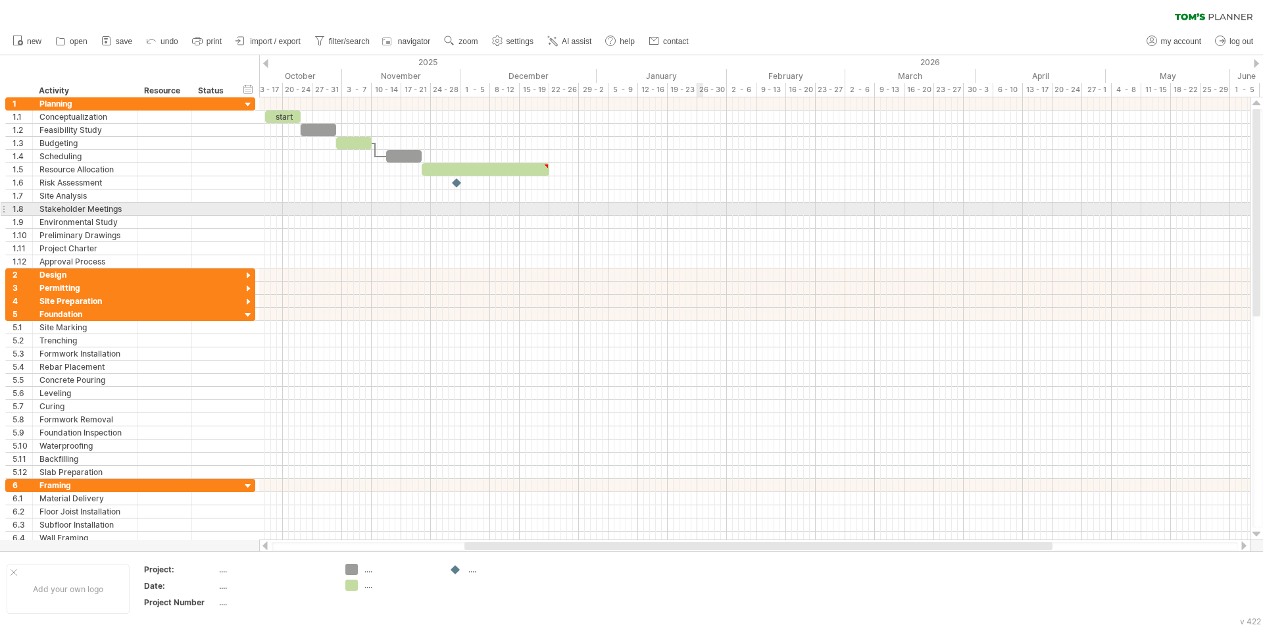
click at [698, 204] on div at bounding box center [754, 209] width 991 height 13
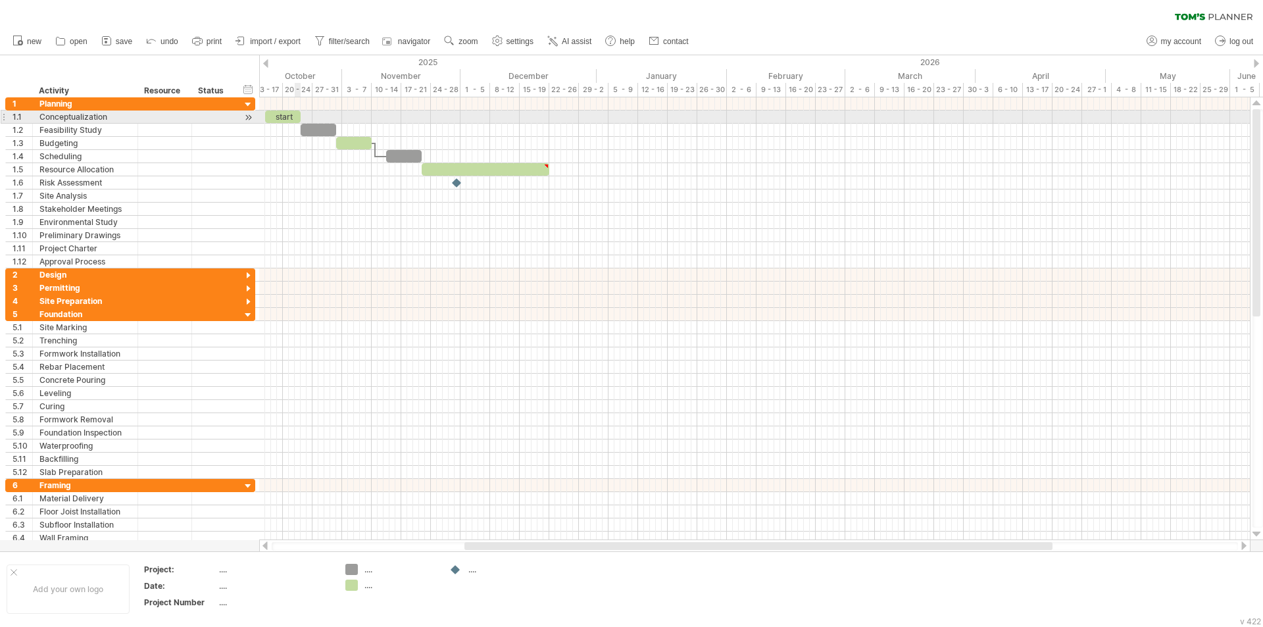
click at [299, 114] on span at bounding box center [300, 117] width 5 height 12
drag, startPoint x: 301, startPoint y: 116, endPoint x: 351, endPoint y: 117, distance: 50.7
click at [351, 117] on span at bounding box center [351, 117] width 5 height 12
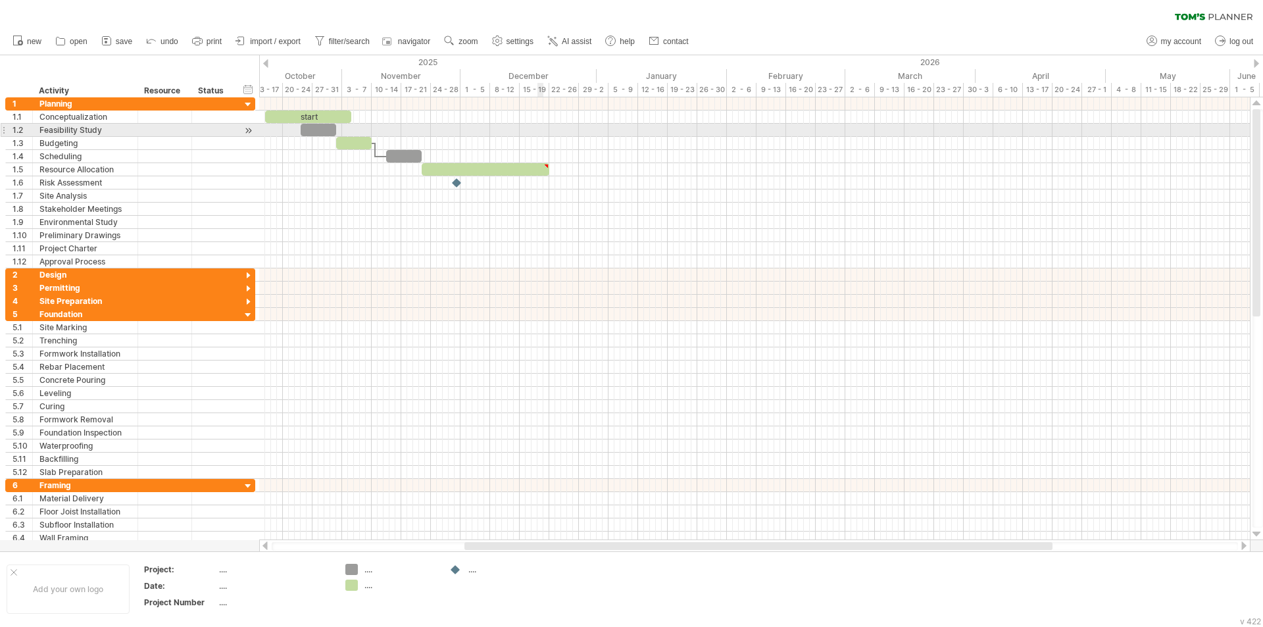
click at [547, 130] on div at bounding box center [754, 130] width 991 height 13
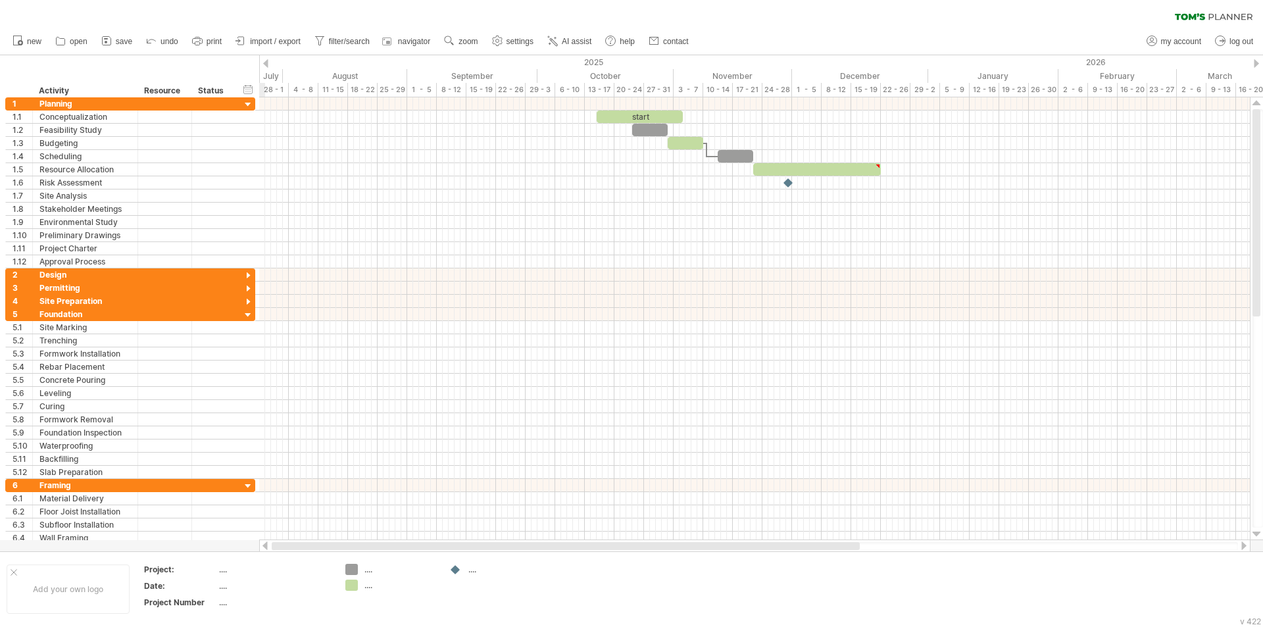
drag, startPoint x: 629, startPoint y: 547, endPoint x: 410, endPoint y: 549, distance: 218.4
click at [410, 549] on div at bounding box center [566, 546] width 588 height 8
click at [917, 310] on div at bounding box center [754, 314] width 991 height 13
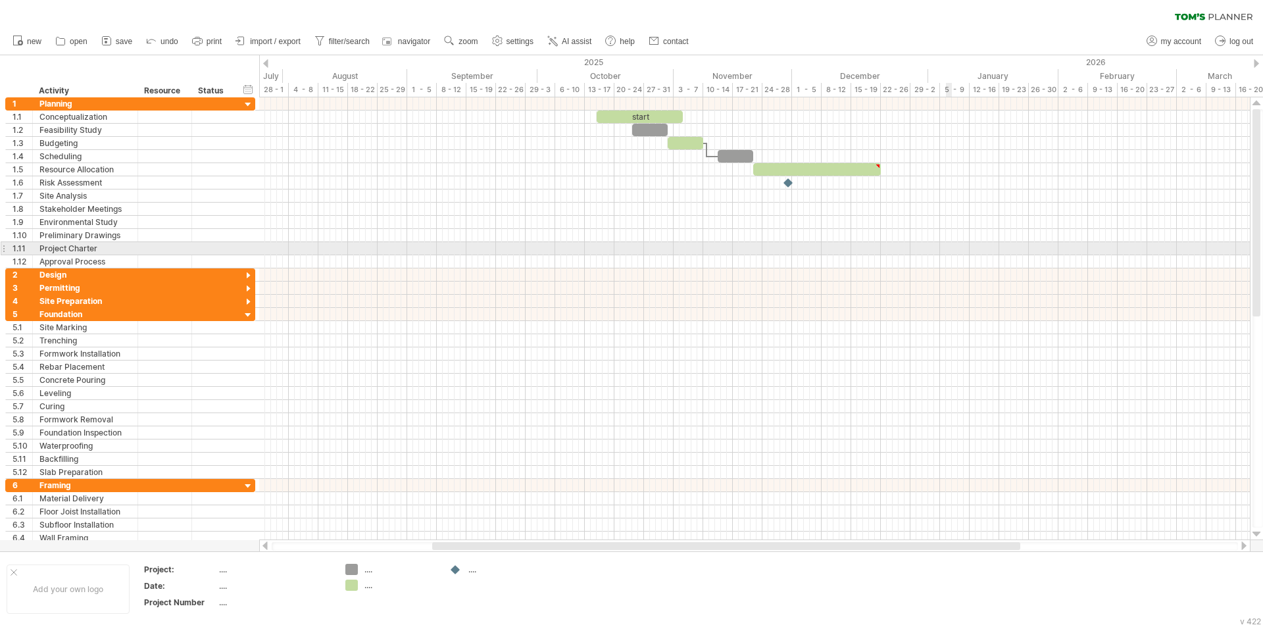
click at [950, 244] on div at bounding box center [754, 248] width 991 height 13
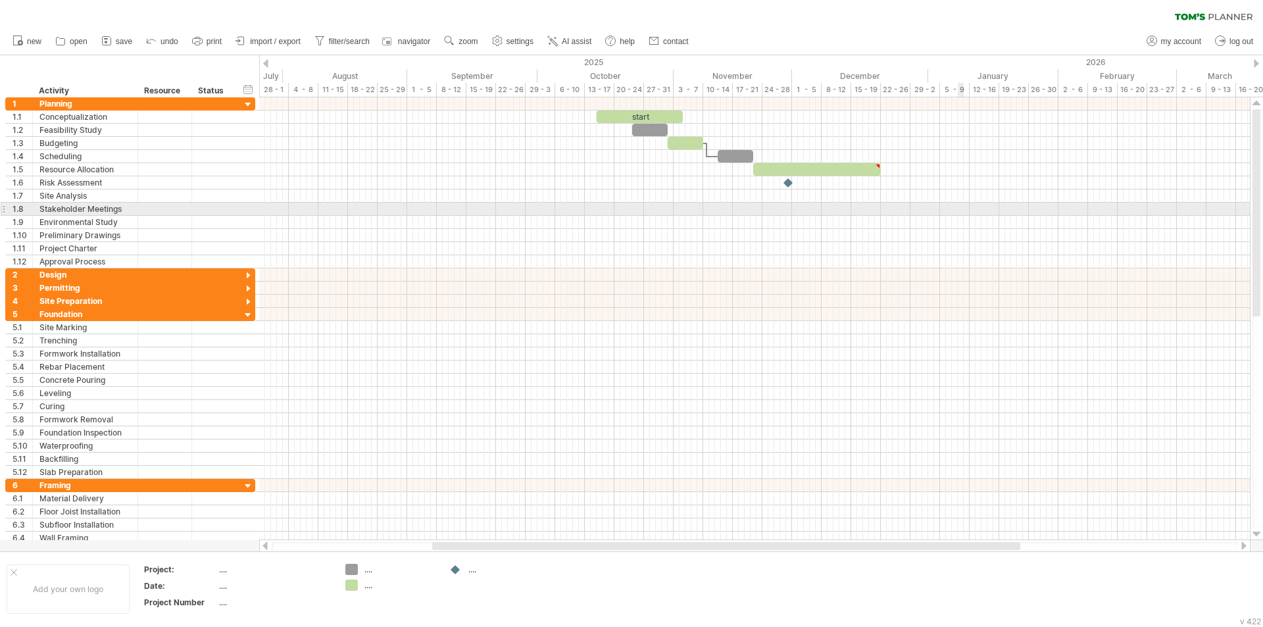
click at [958, 214] on div at bounding box center [754, 209] width 991 height 13
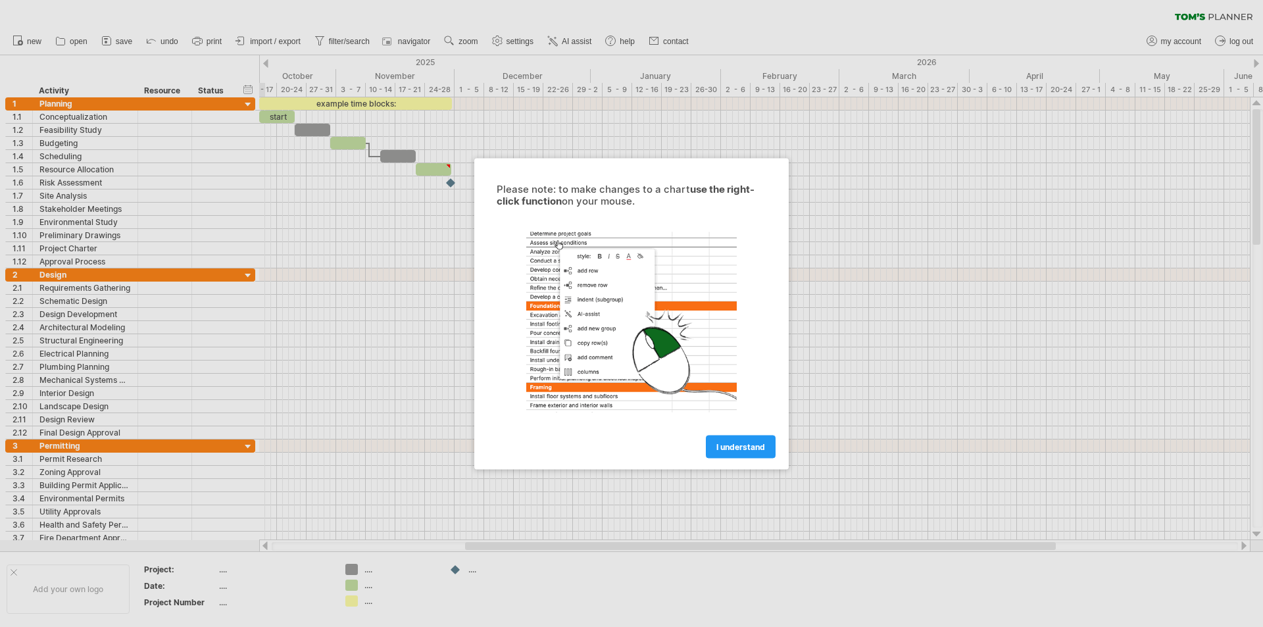
drag, startPoint x: 934, startPoint y: 124, endPoint x: 985, endPoint y: 55, distance: 86.0
click at [934, 124] on div at bounding box center [631, 313] width 1263 height 627
